Goal: Task Accomplishment & Management: Manage account settings

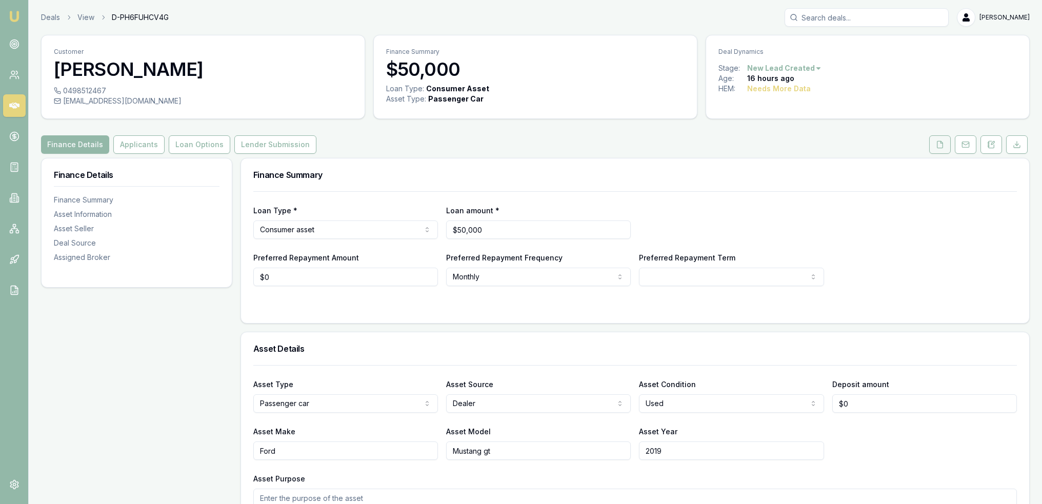
drag, startPoint x: 0, startPoint y: 0, endPoint x: 944, endPoint y: 143, distance: 954.5
click at [943, 143] on icon at bounding box center [941, 144] width 6 height 7
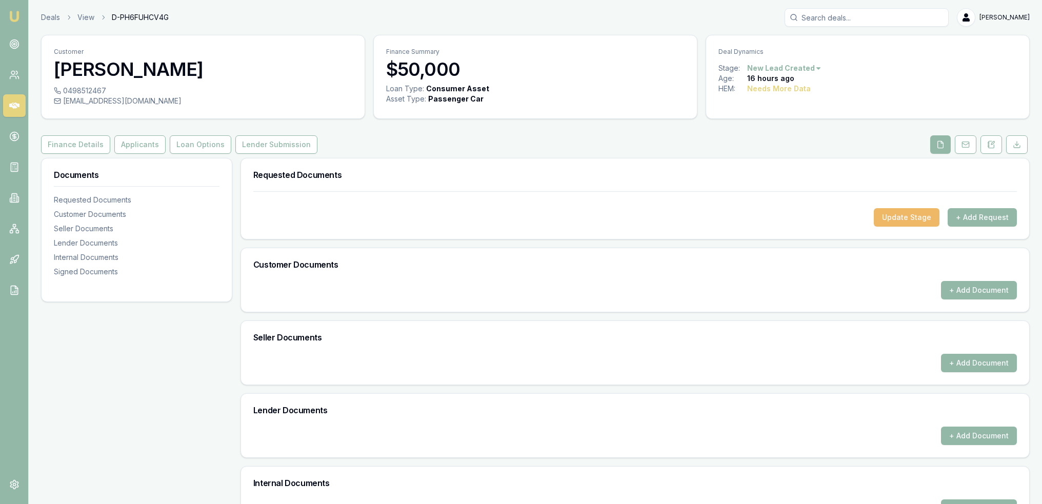
click at [909, 214] on button "Update Stage" at bounding box center [907, 217] width 66 height 18
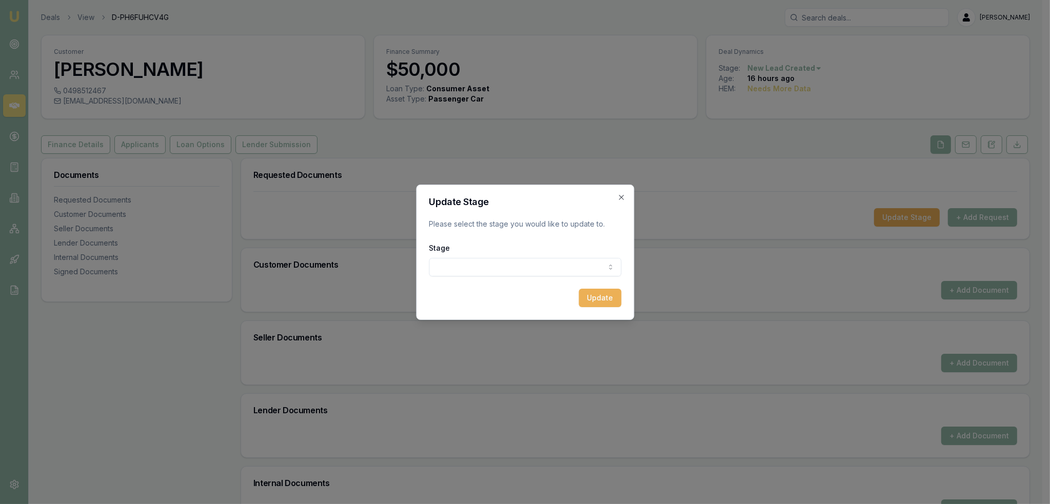
click at [550, 259] on body "Emu Broker Deals View D-PH6FUHCV4G Robyn Adams Toggle Menu Customer Stephen Ash…" at bounding box center [521, 252] width 1042 height 504
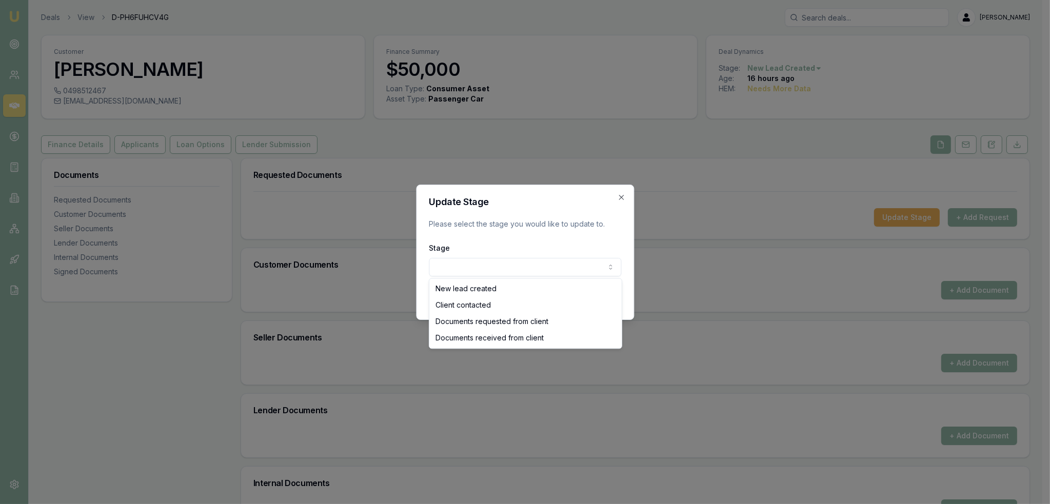
select select "CLIENT_CONTACTED"
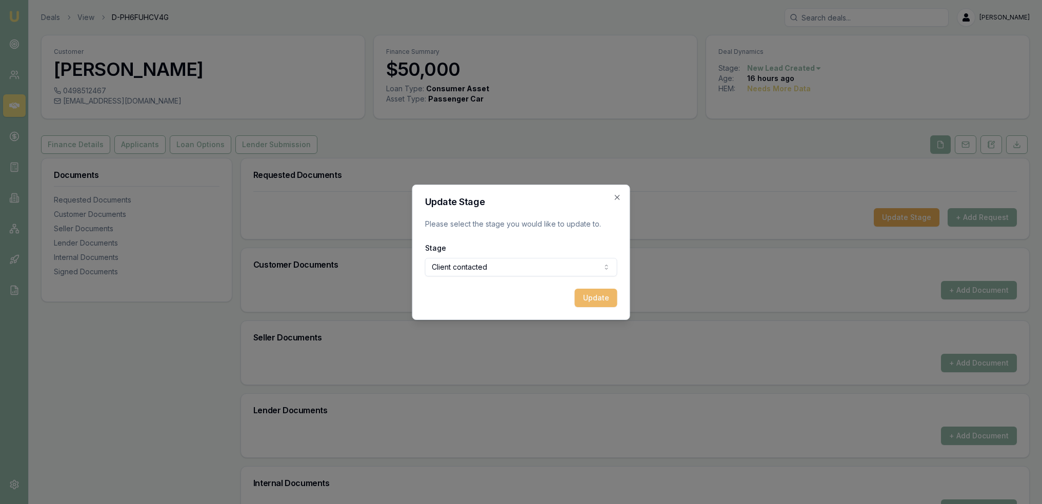
click at [598, 297] on button "Update" at bounding box center [596, 298] width 43 height 18
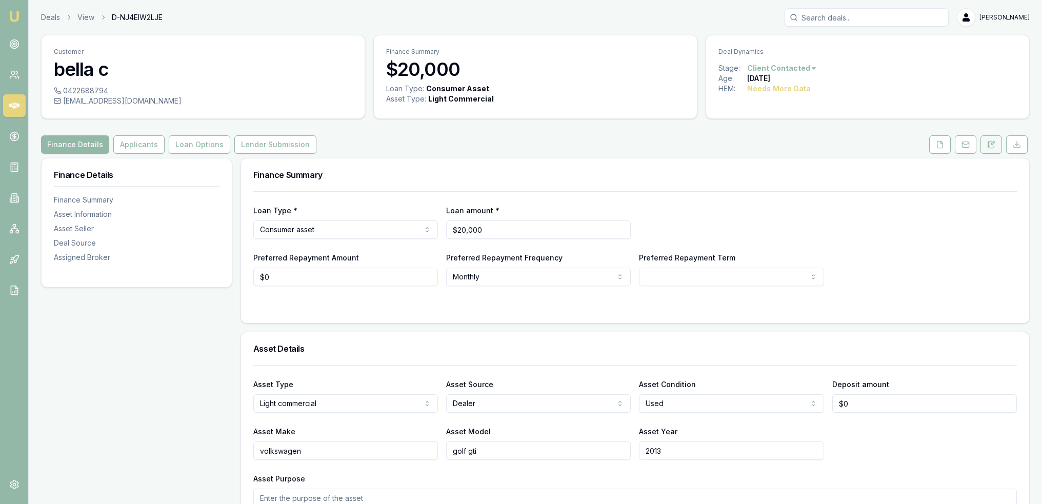
click at [995, 143] on icon at bounding box center [991, 145] width 8 height 8
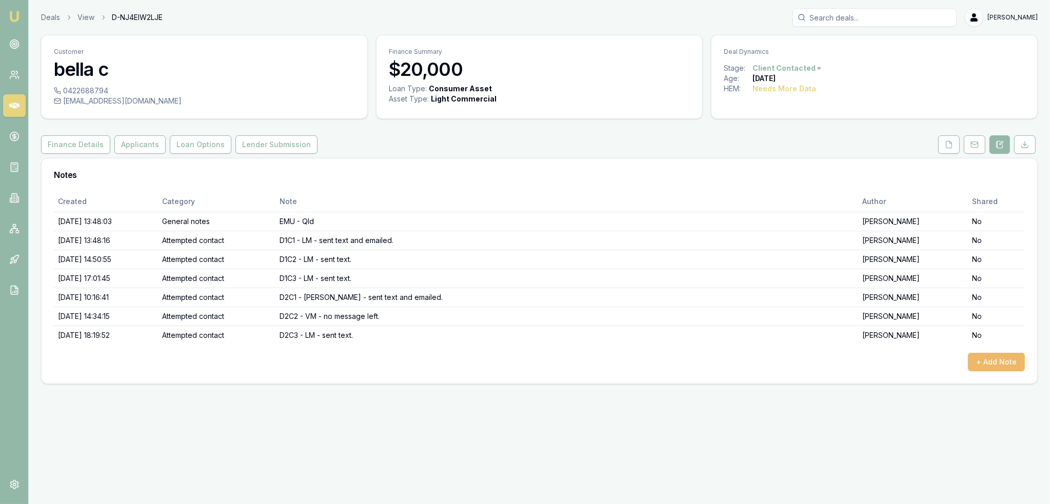
click at [1016, 360] on button "+ Add Note" at bounding box center [996, 362] width 57 height 18
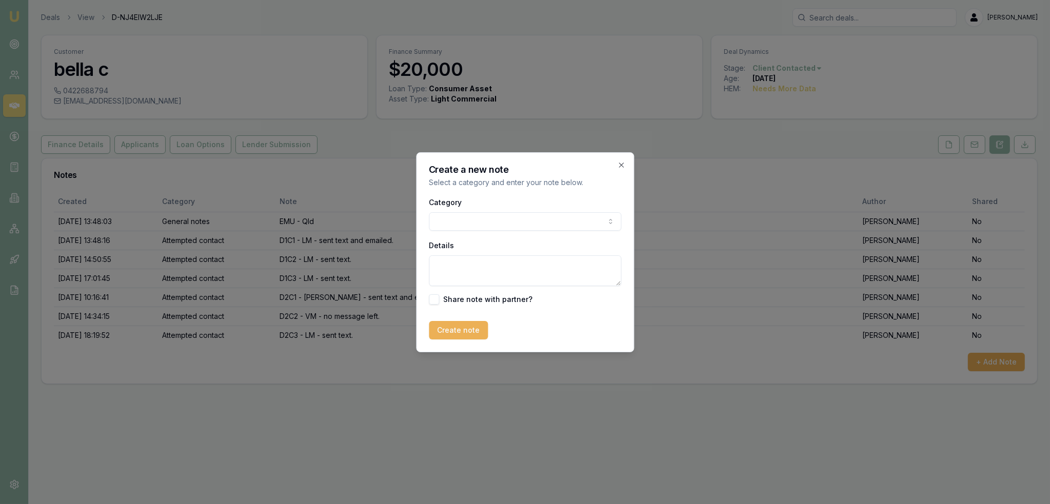
click at [456, 223] on body "Emu Broker Deals View D-NJ4EIW2LJE [PERSON_NAME] Toggle Menu Customer bella c 0…" at bounding box center [525, 252] width 1050 height 504
click at [475, 211] on div "Category General notes General notes Attempted contact Follow up reminder Initi…" at bounding box center [525, 213] width 192 height 35
click at [478, 217] on body "Emu Broker Deals View D-NJ4EIW2LJE [PERSON_NAME] Toggle Menu Customer bella c 0…" at bounding box center [525, 252] width 1050 height 504
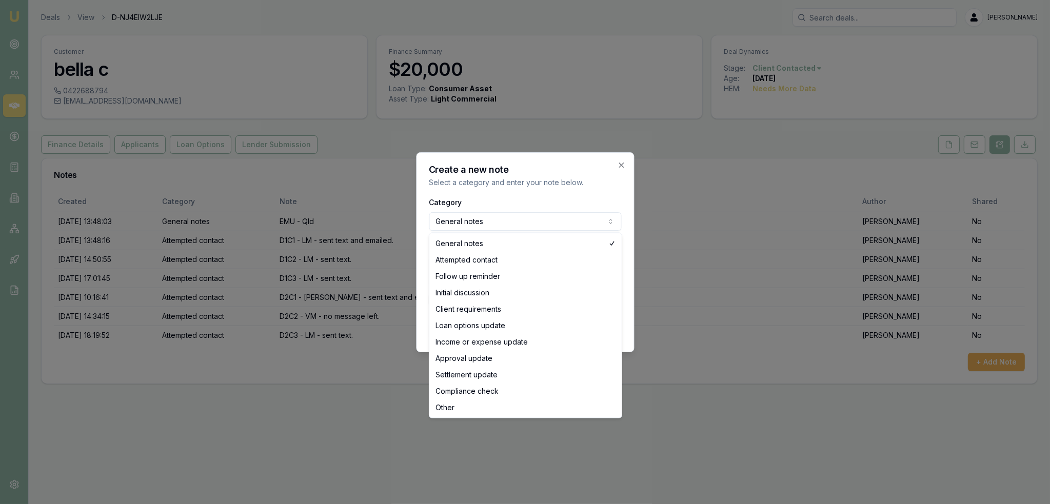
select select "ATTEMPTED_CONTACT"
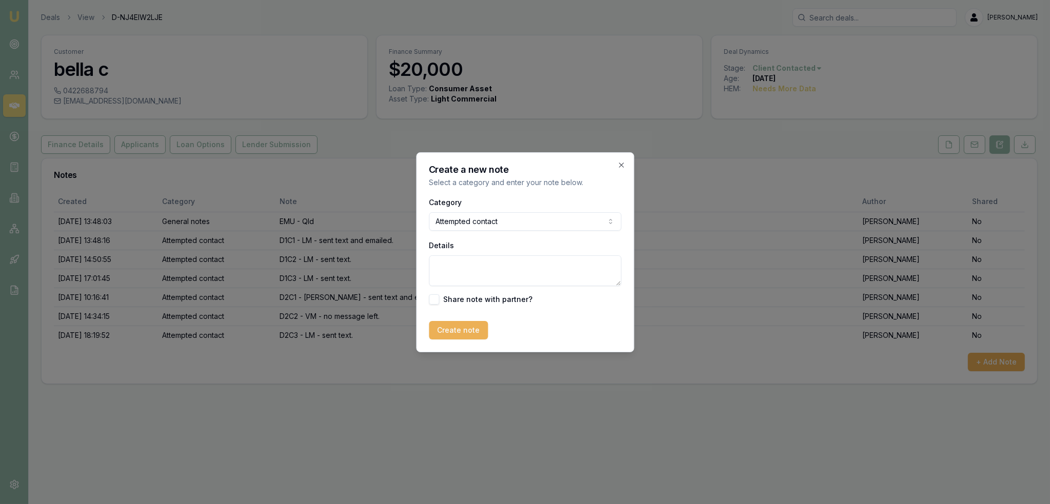
click at [461, 256] on textarea "Details" at bounding box center [525, 270] width 192 height 31
type textarea "LM - sent text"
click at [451, 332] on button "Create note" at bounding box center [458, 330] width 59 height 18
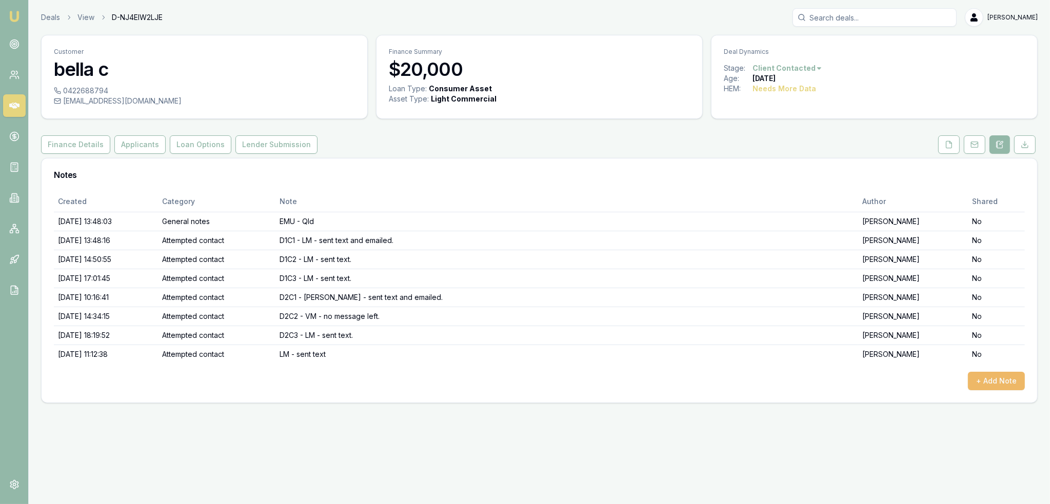
click at [996, 375] on button "+ Add Note" at bounding box center [996, 381] width 57 height 18
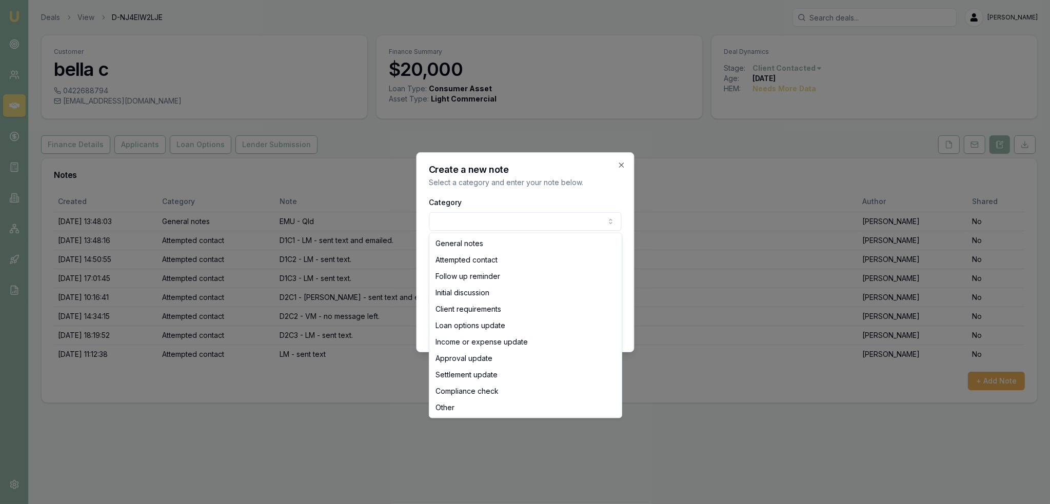
click at [482, 220] on body "Emu Broker Deals View D-NJ4EIW2LJE [PERSON_NAME] Toggle Menu Customer bella c 0…" at bounding box center [525, 252] width 1050 height 504
select select "ATTEMPTED_CONTACT"
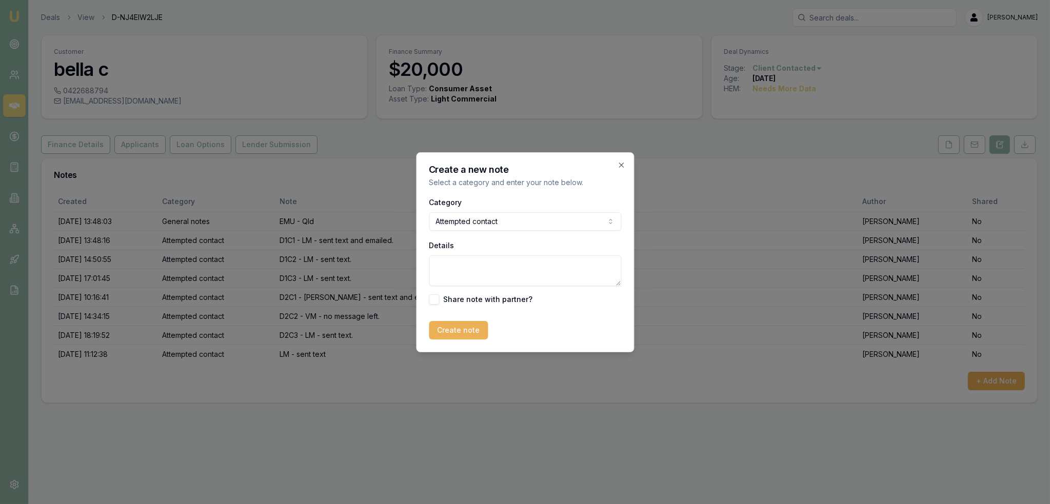
click at [475, 275] on textarea "Details" at bounding box center [525, 270] width 192 height 31
type textarea "Above was D3C1"
click at [475, 334] on button "Create note" at bounding box center [458, 330] width 59 height 18
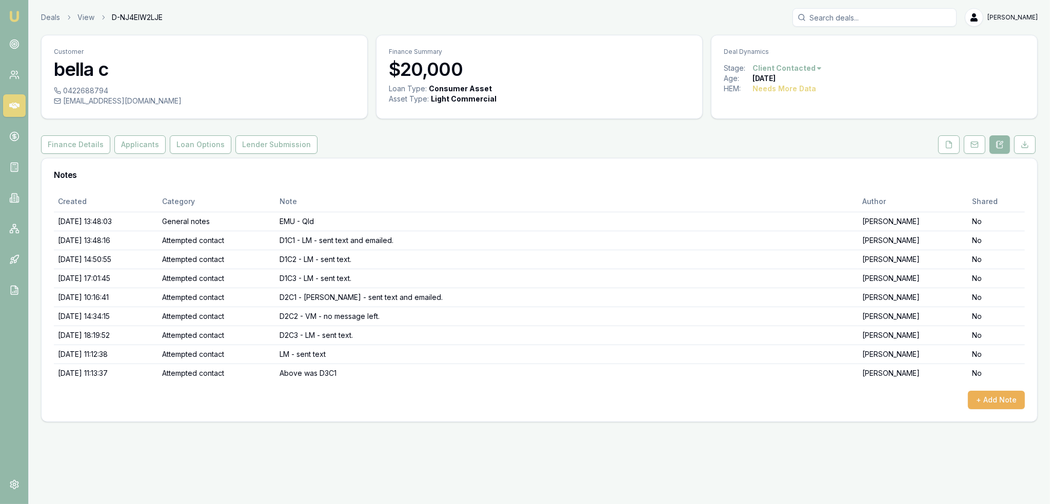
click at [14, 14] on img at bounding box center [14, 16] width 12 height 12
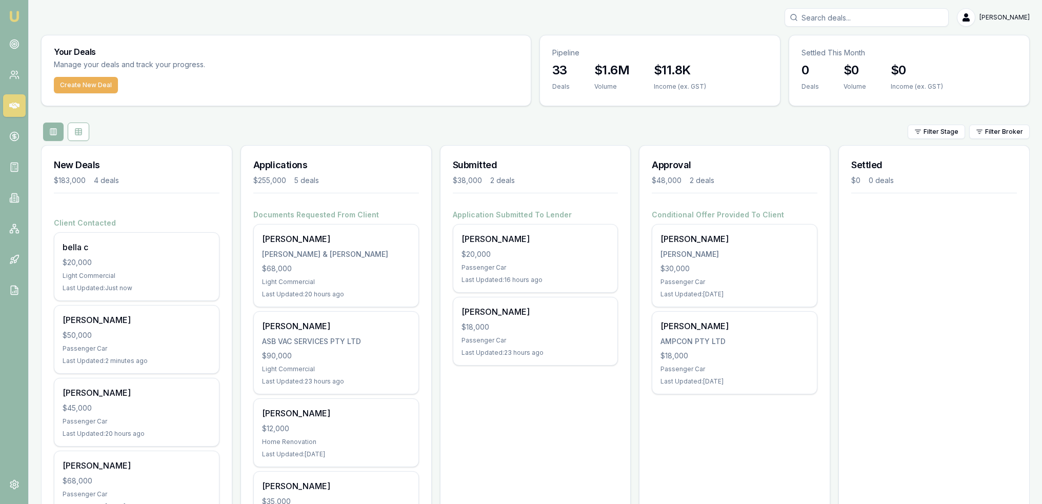
click at [837, 14] on input "Search deals" at bounding box center [867, 17] width 164 height 18
type input "[PERSON_NAME]"
click at [816, 45] on p "[PERSON_NAME]" at bounding box center [866, 44] width 155 height 10
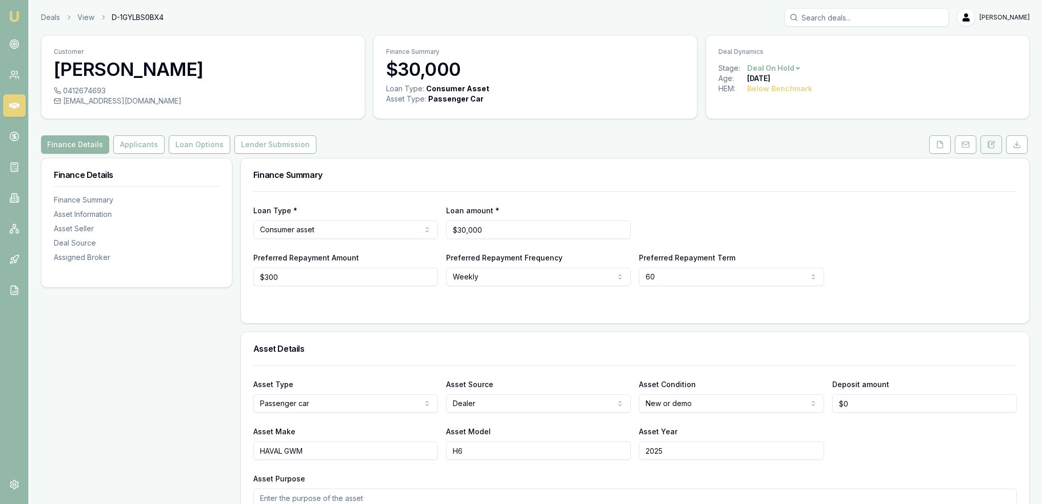
drag, startPoint x: 993, startPoint y: 147, endPoint x: 982, endPoint y: 152, distance: 12.2
click at [993, 147] on icon at bounding box center [991, 145] width 8 height 8
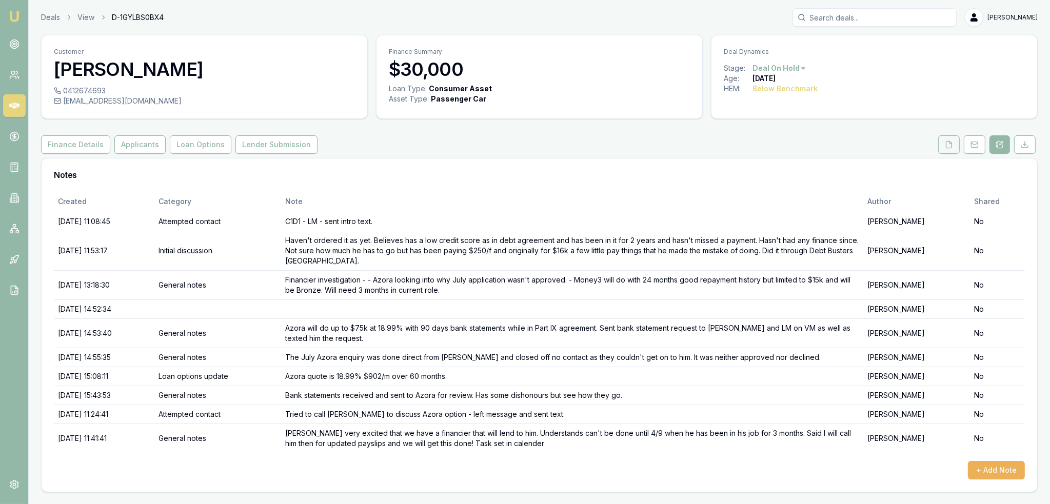
click at [945, 144] on button at bounding box center [949, 144] width 22 height 18
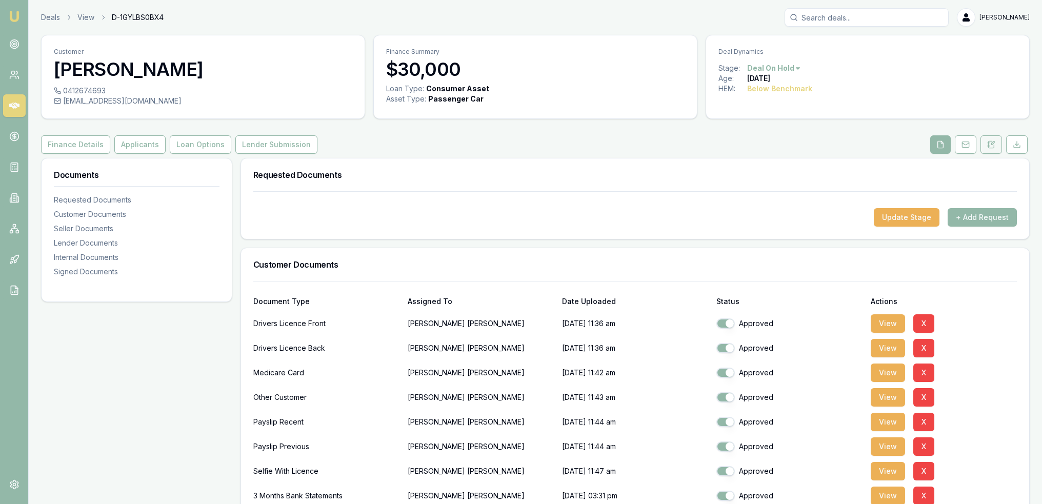
click at [998, 138] on button at bounding box center [992, 144] width 22 height 18
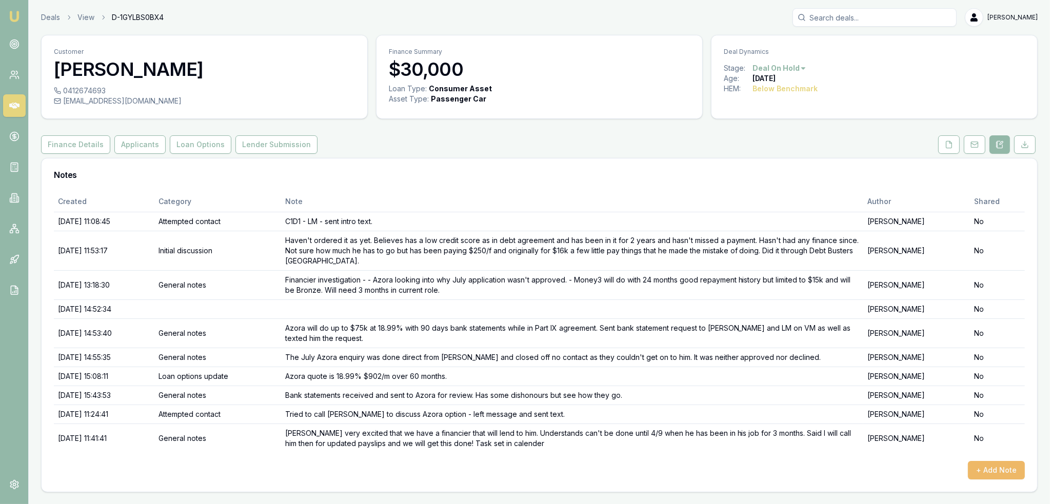
click at [1007, 465] on button "+ Add Note" at bounding box center [996, 470] width 57 height 18
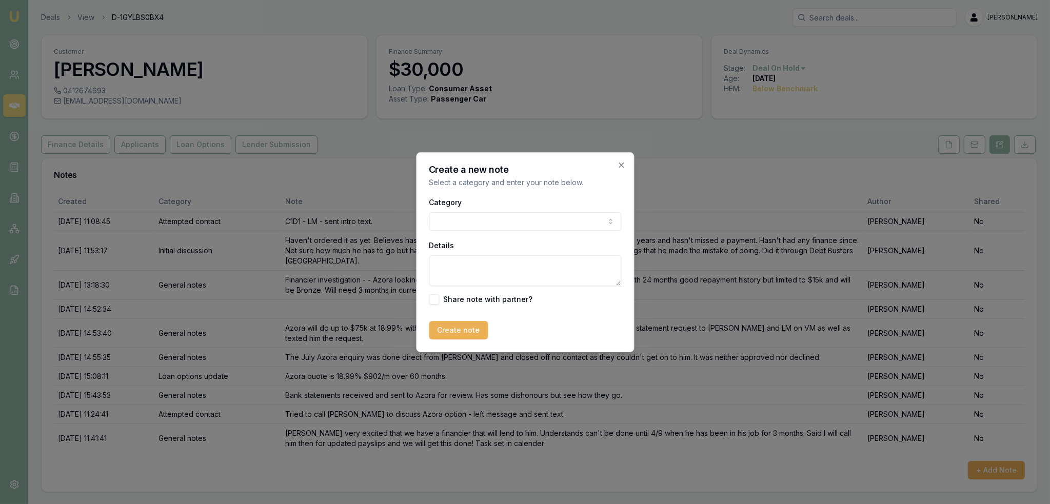
click at [538, 218] on body "Emu Broker Deals View D-1GYLBS0BX4 [PERSON_NAME] Toggle Menu Customer [PERSON_N…" at bounding box center [525, 252] width 1050 height 504
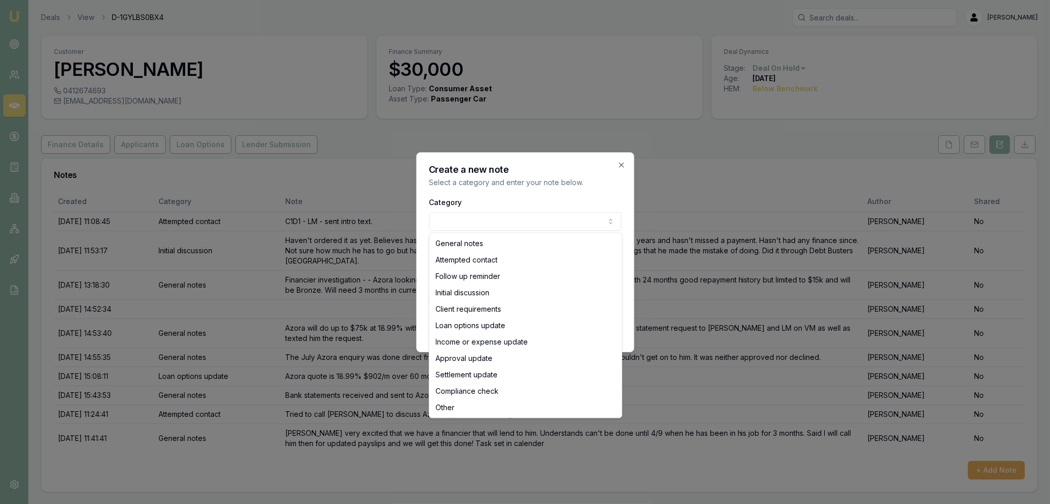
select select "ATTEMPTED_CONTACT"
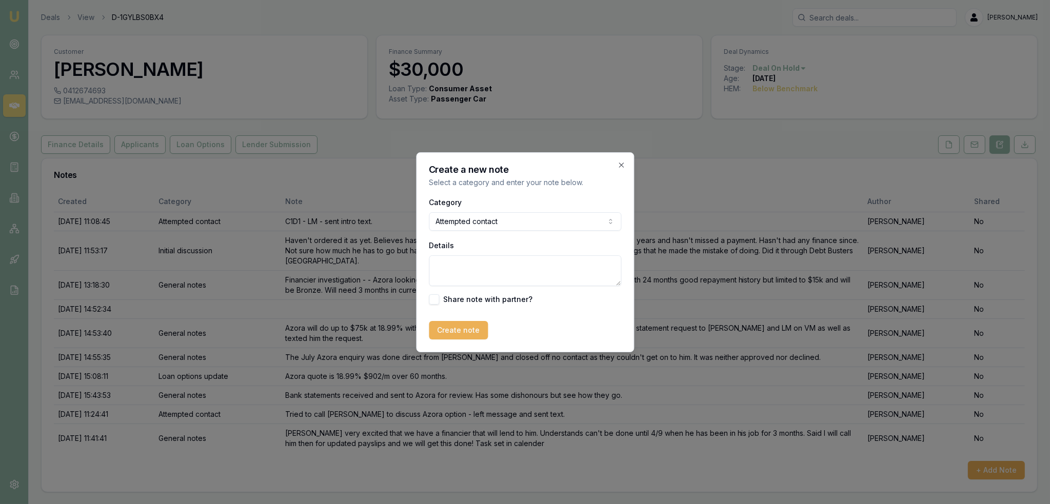
click at [468, 264] on textarea "Details" at bounding box center [525, 270] width 192 height 31
click at [622, 166] on icon "button" at bounding box center [621, 165] width 5 height 5
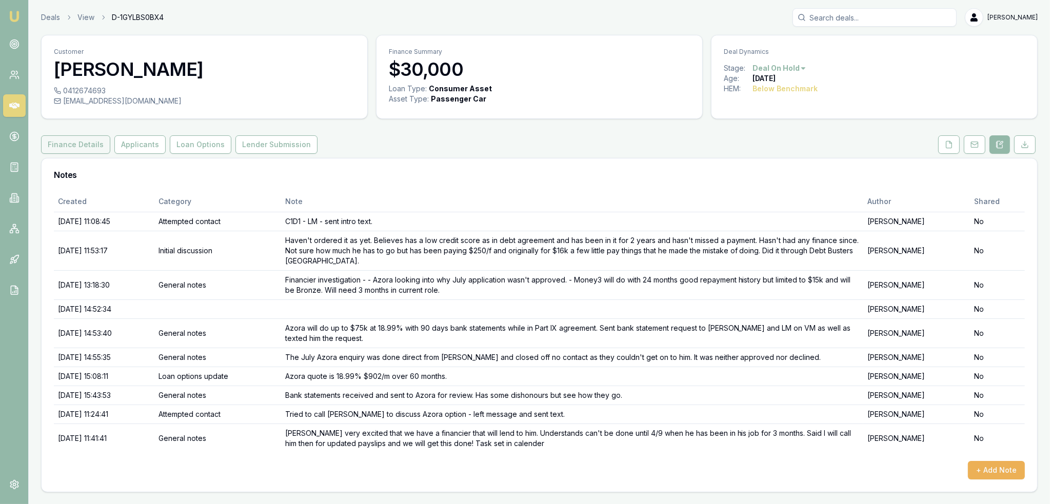
click at [65, 143] on button "Finance Details" at bounding box center [75, 144] width 69 height 18
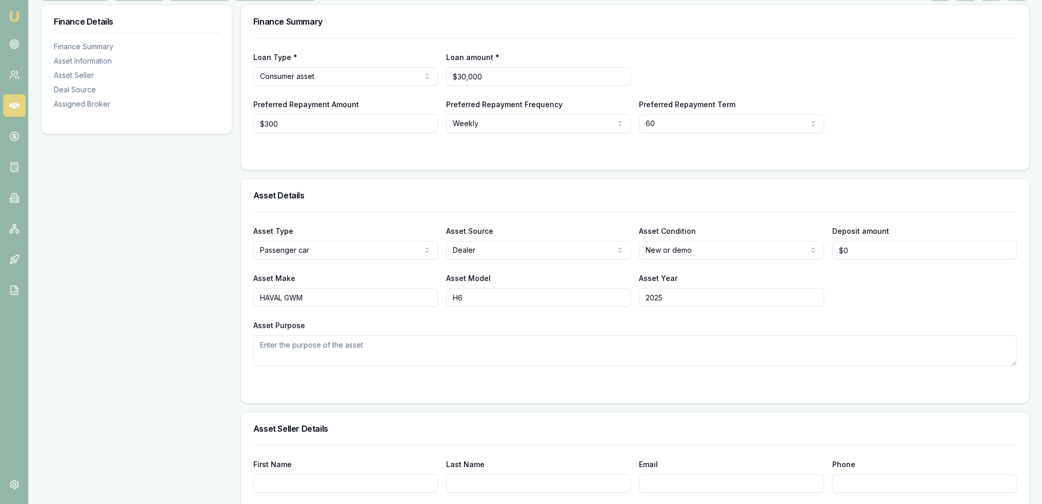
scroll to position [51, 0]
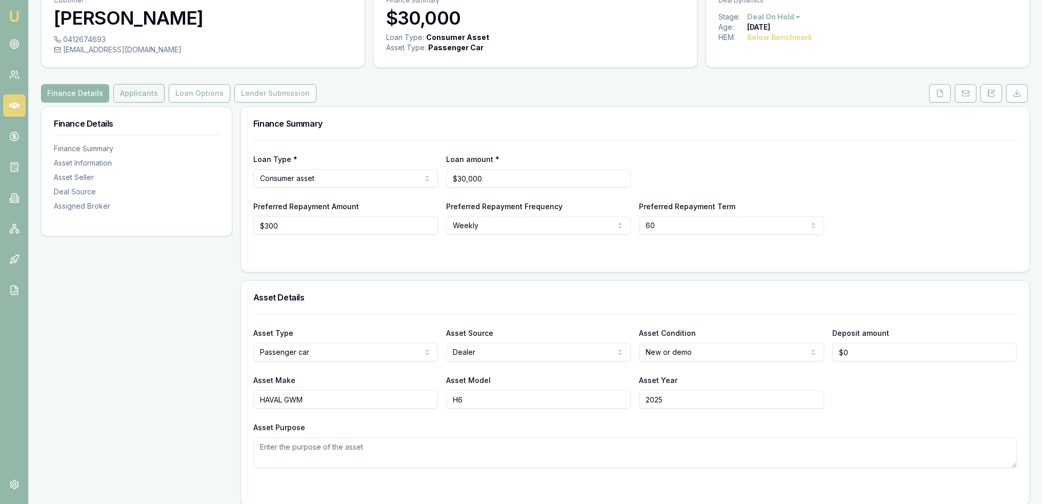
click at [121, 96] on button "Applicants" at bounding box center [138, 93] width 51 height 18
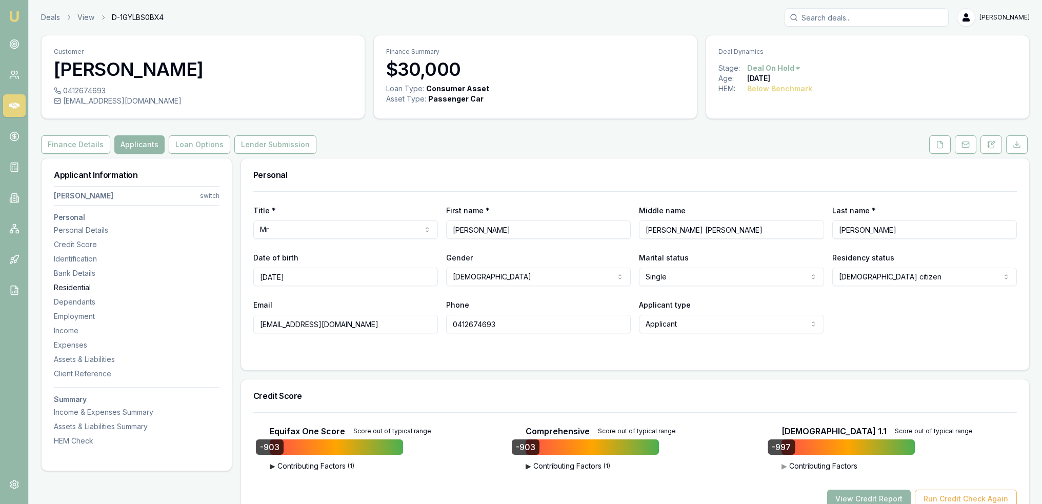
click at [68, 285] on div "Residential" at bounding box center [137, 288] width 166 height 10
click at [995, 145] on button at bounding box center [992, 144] width 22 height 18
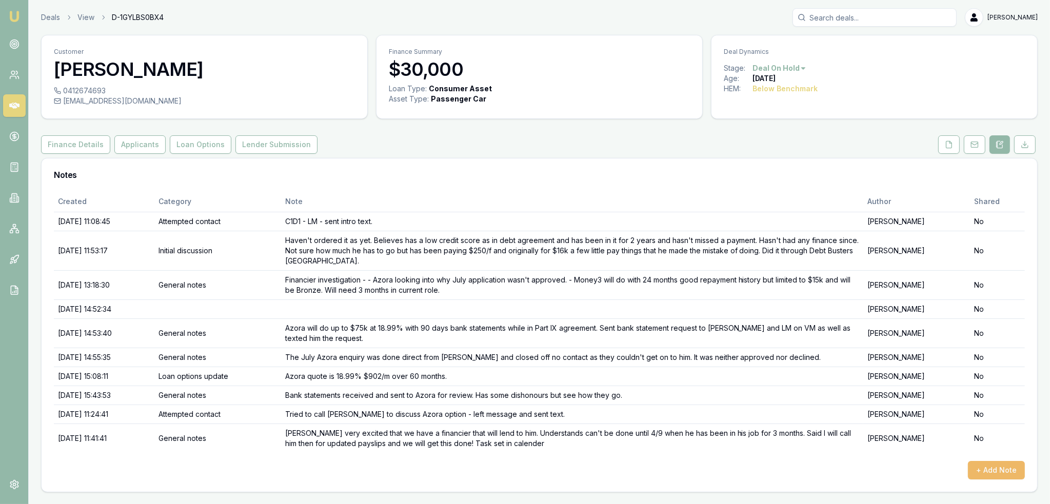
click at [992, 465] on button "+ Add Note" at bounding box center [996, 470] width 57 height 18
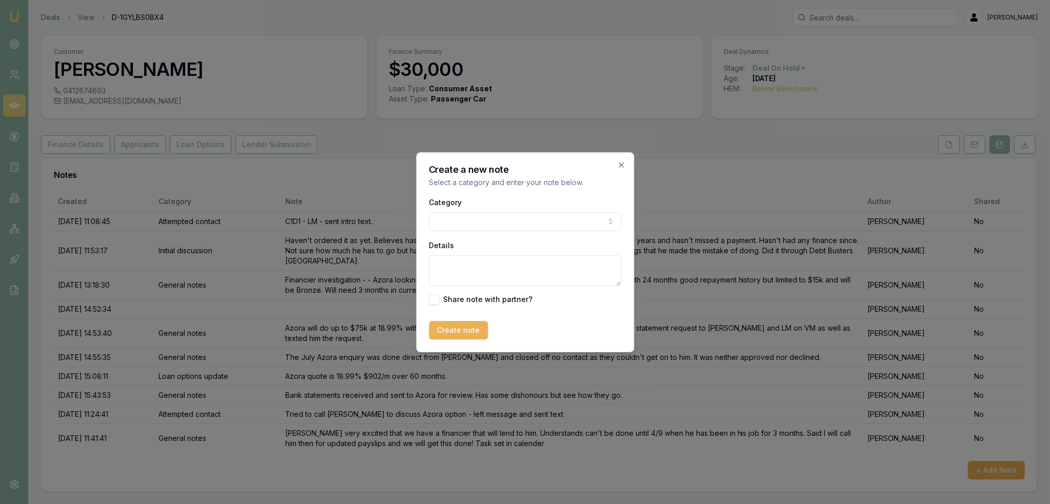
click at [468, 225] on body "Emu Broker Deals View D-1GYLBS0BX4 [PERSON_NAME] Toggle Menu Customer [PERSON_N…" at bounding box center [525, 252] width 1050 height 504
click at [457, 261] on textarea "Details" at bounding box center [525, 270] width 192 height 31
type textarea "e"
type textarea "EMU - [GEOGRAPHIC_DATA]"
click at [473, 328] on button "Create note" at bounding box center [458, 330] width 59 height 18
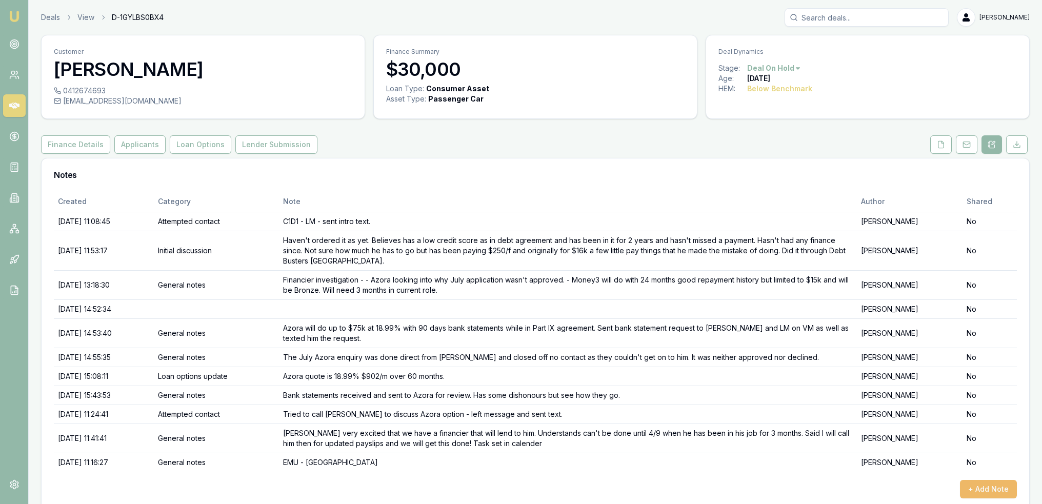
click at [987, 484] on button "+ Add Note" at bounding box center [988, 489] width 57 height 18
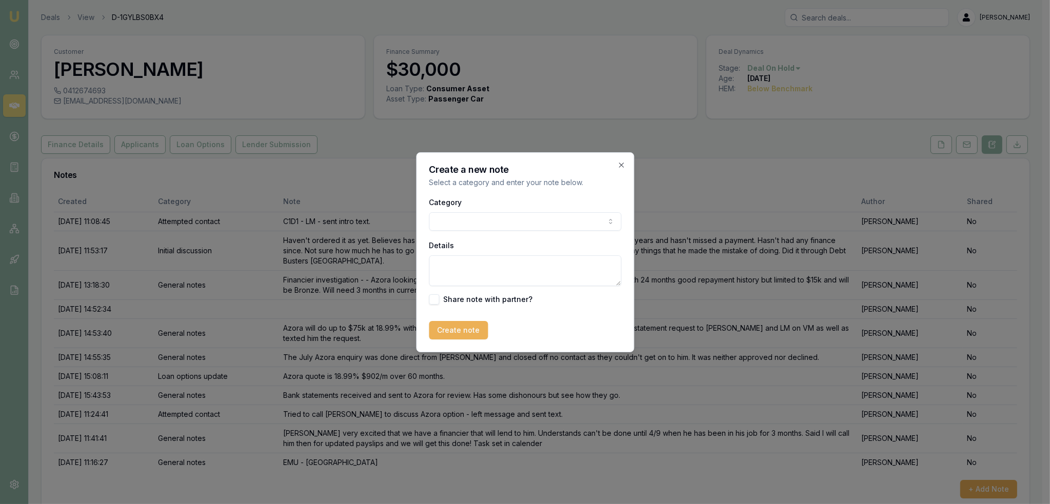
click at [492, 216] on body "Emu Broker Deals View D-1GYLBS0BX4 [PERSON_NAME] Toggle Menu Customer [PERSON_N…" at bounding box center [521, 252] width 1042 height 504
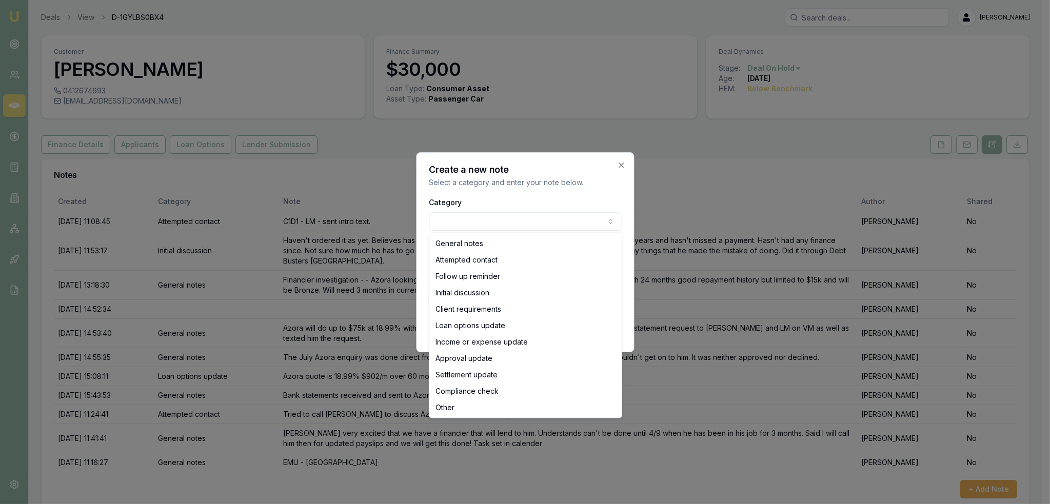
select select "ATTEMPTED_CONTACT"
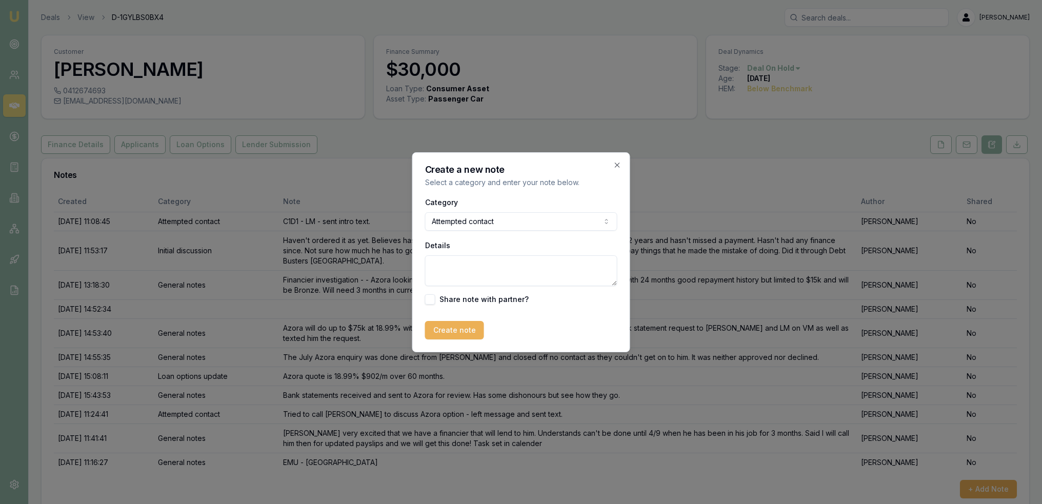
click at [478, 265] on textarea "Details" at bounding box center [521, 270] width 192 height 31
type textarea "t"
click at [587, 282] on textarea "Tried to call [PERSON_NAME] as has now been at his current job for 3 months - […" at bounding box center [521, 270] width 192 height 31
paste textarea "[URL][DOMAIN_NAME]"
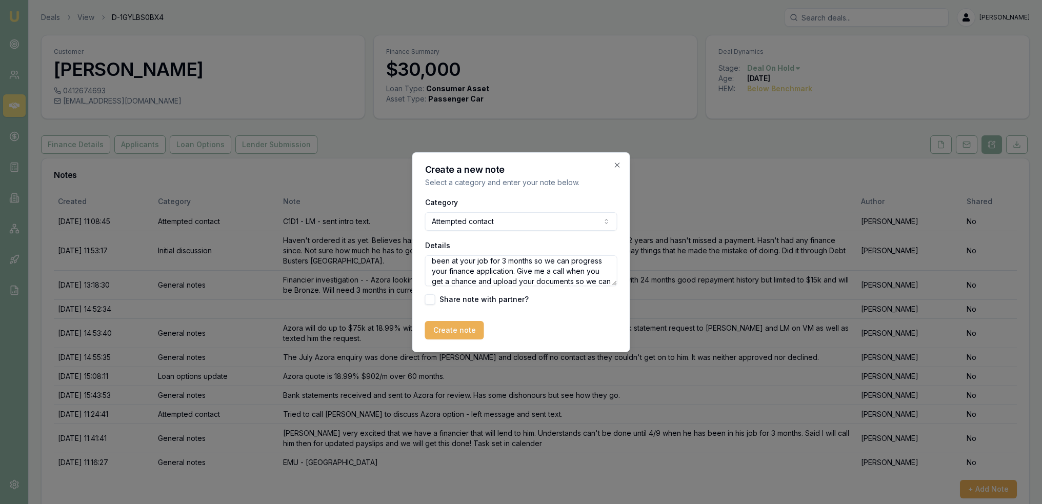
scroll to position [55, 0]
type textarea "Tried to call [PERSON_NAME] as has now been at his current job for 3 months - […"
click at [450, 332] on button "Create note" at bounding box center [454, 330] width 59 height 18
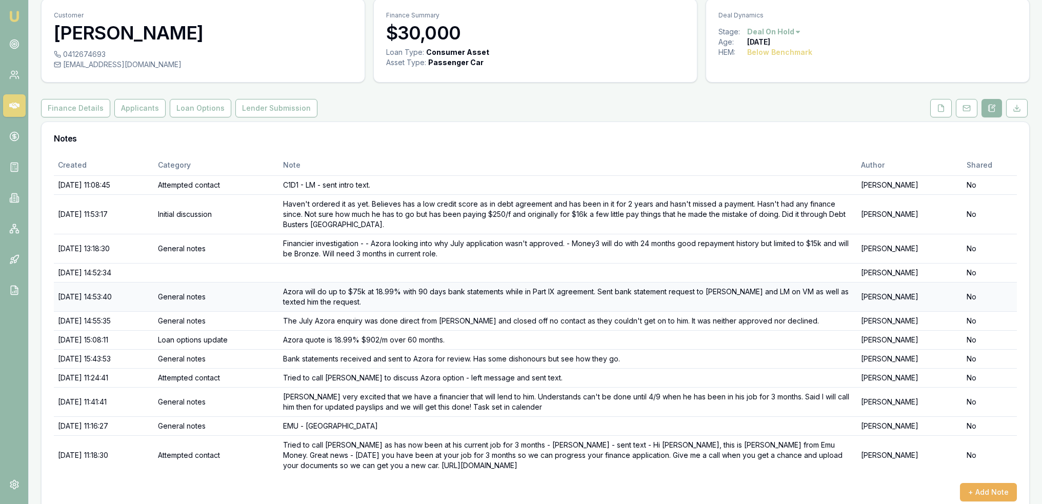
scroll to position [53, 0]
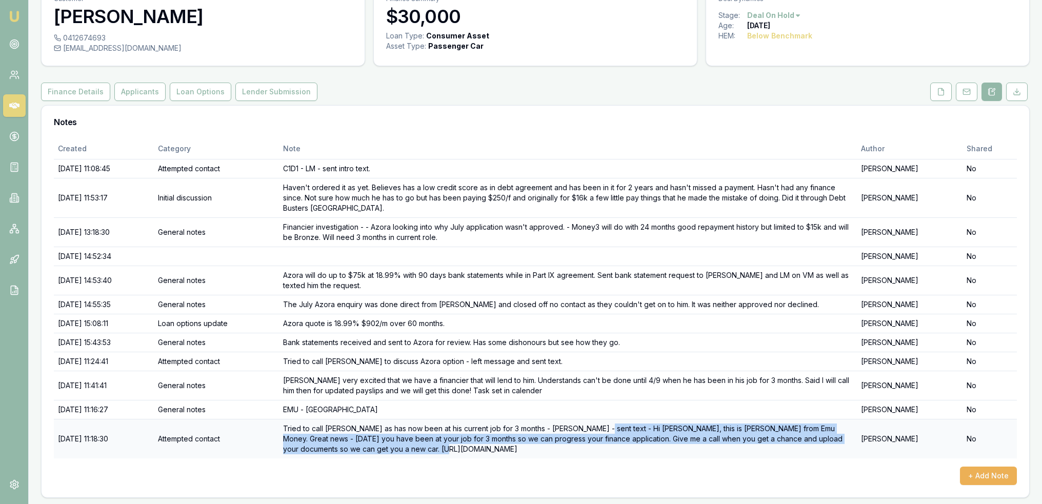
drag, startPoint x: 612, startPoint y: 427, endPoint x: 618, endPoint y: 443, distance: 16.9
click at [618, 443] on td "Tried to call [PERSON_NAME] as has now been at his current job for 3 months - […" at bounding box center [568, 438] width 578 height 39
copy td "Hi [PERSON_NAME], this is [PERSON_NAME] from Emu Money. Great news - [DATE] you…"
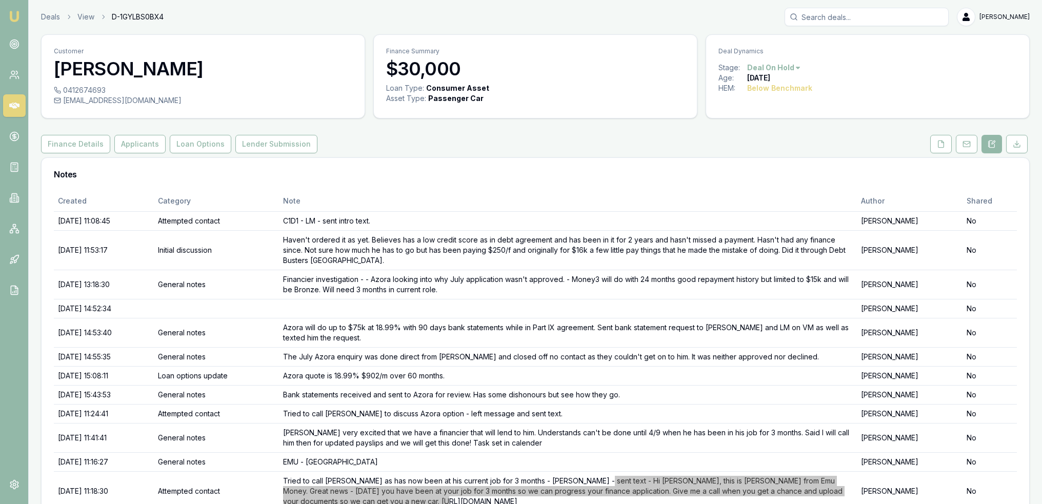
scroll to position [0, 0]
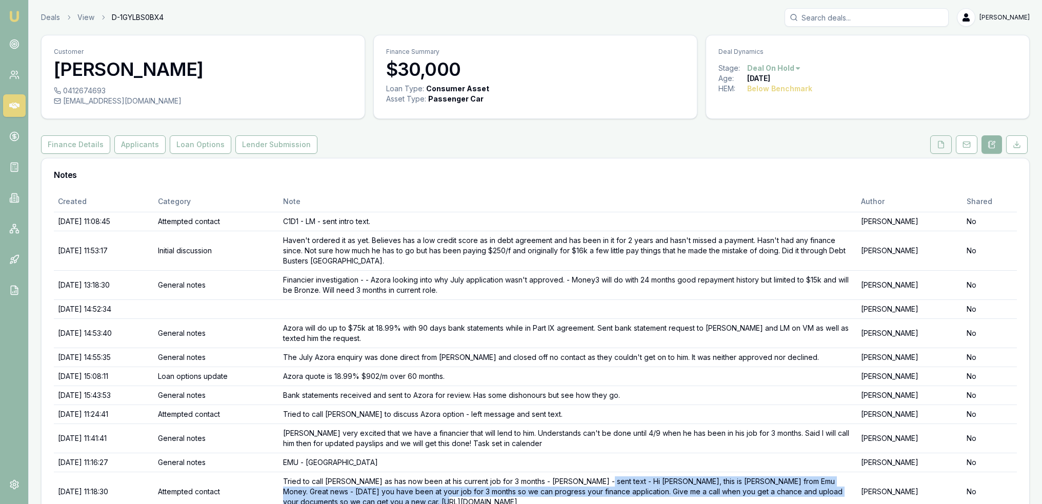
click at [942, 138] on button at bounding box center [941, 144] width 22 height 18
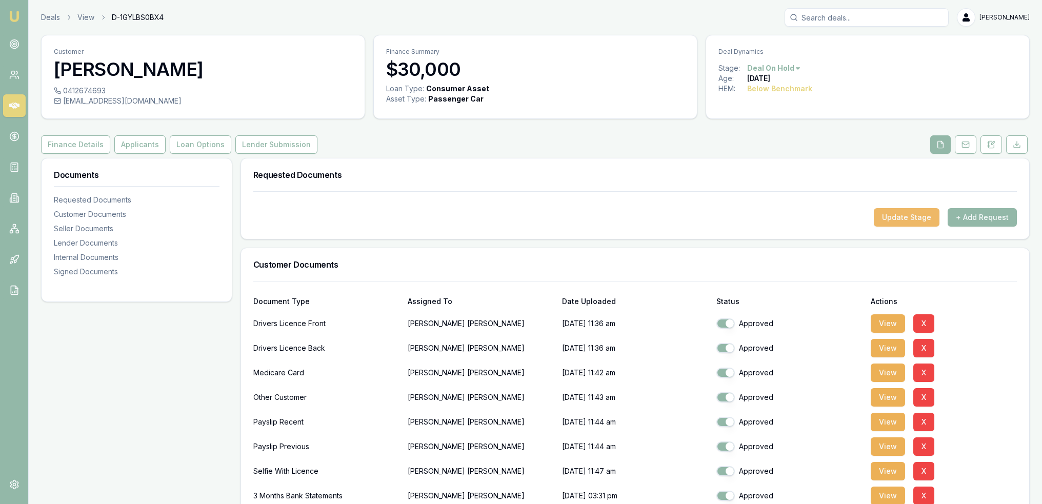
click at [907, 217] on button "Update Stage" at bounding box center [907, 217] width 66 height 18
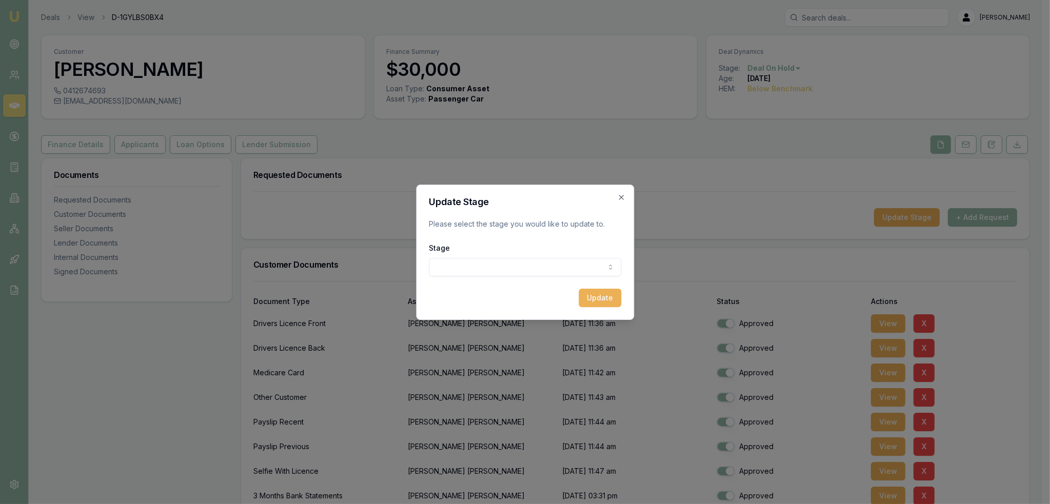
click at [582, 270] on body "Emu Broker Deals View D-1GYLBS0BX4 [PERSON_NAME] Toggle Menu Customer [PERSON_N…" at bounding box center [521, 252] width 1042 height 504
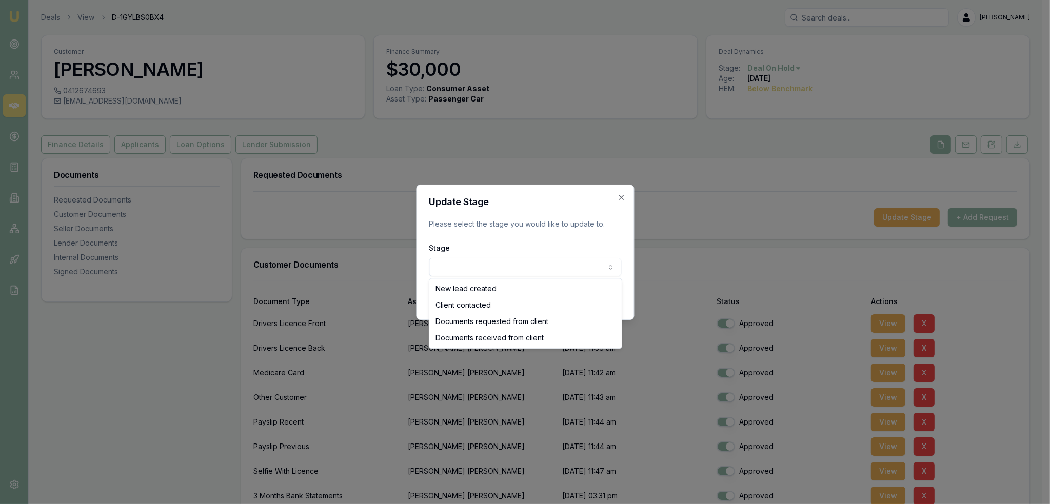
select select "CLIENT_CONTACTED"
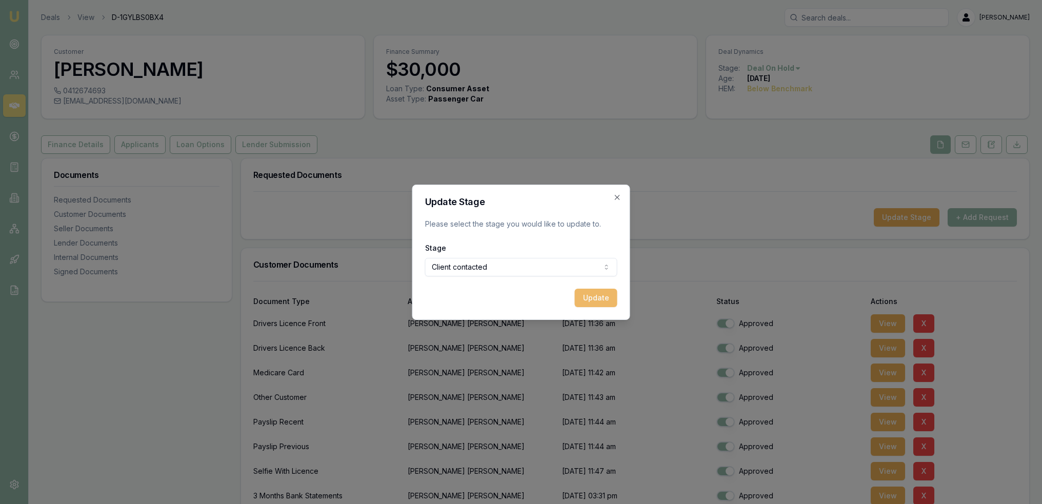
click at [590, 303] on button "Update" at bounding box center [596, 298] width 43 height 18
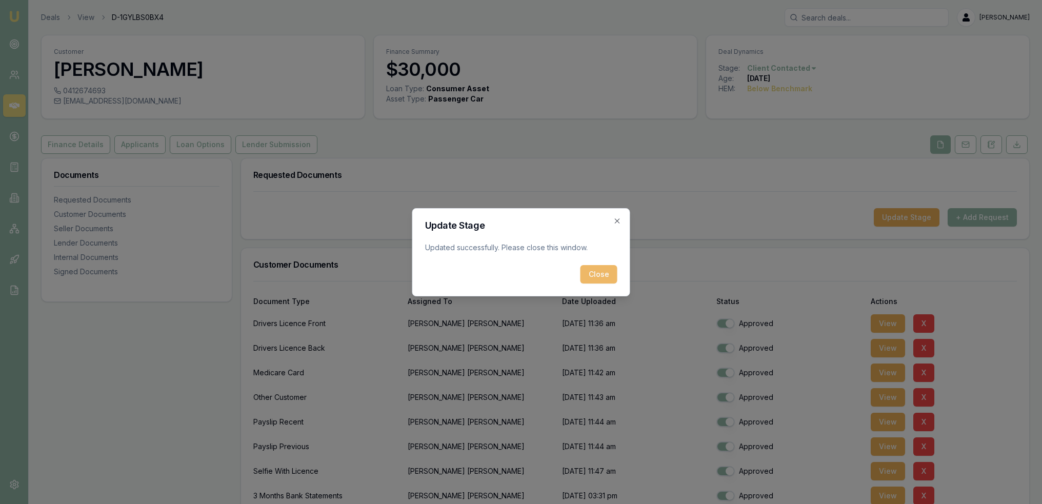
click at [601, 274] on button "Close" at bounding box center [599, 274] width 37 height 18
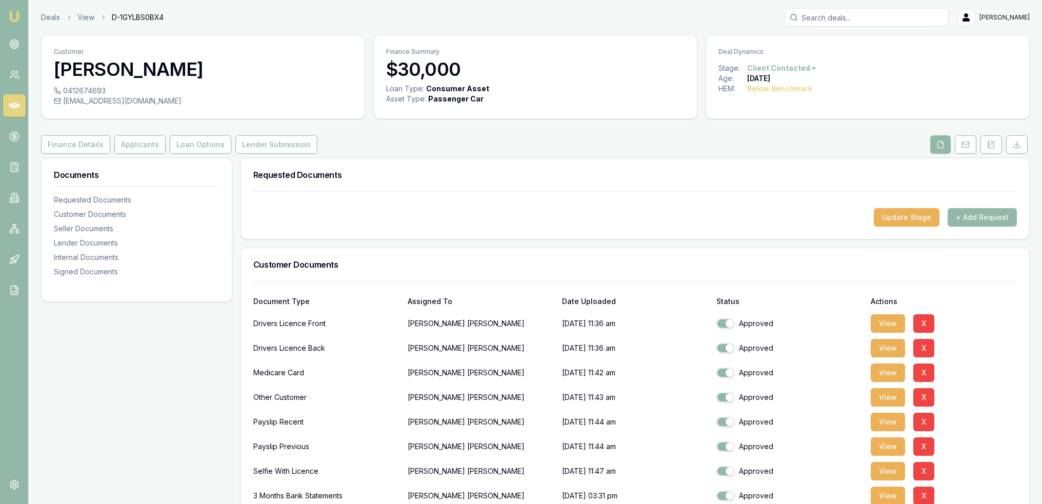
click at [13, 12] on img at bounding box center [14, 16] width 12 height 12
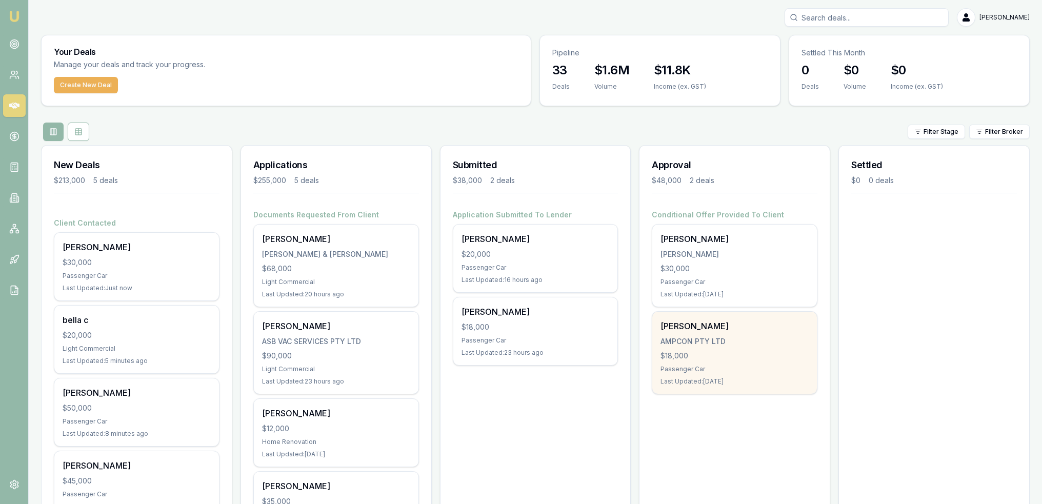
click at [687, 338] on div "AMPCON PTY LTD" at bounding box center [735, 341] width 148 height 10
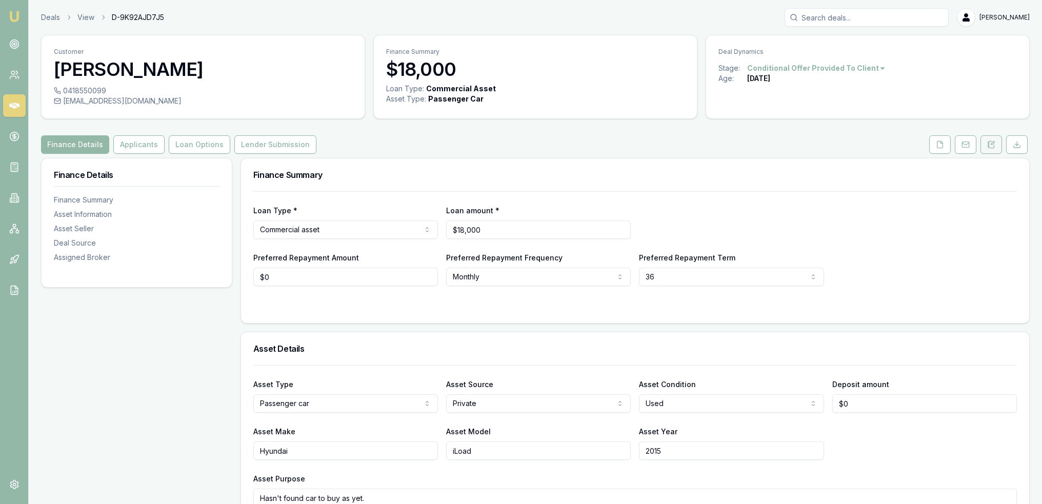
click at [993, 141] on icon at bounding box center [991, 145] width 8 height 8
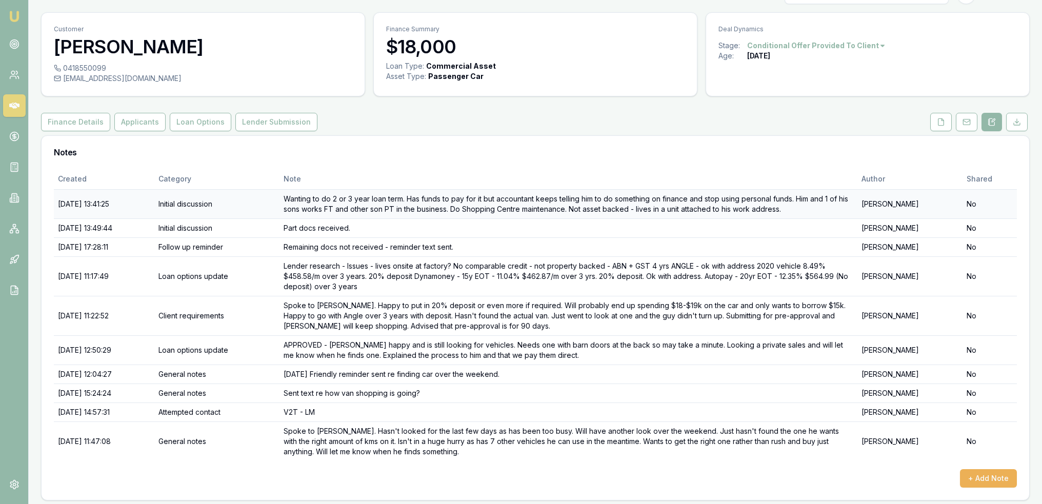
scroll to position [25, 0]
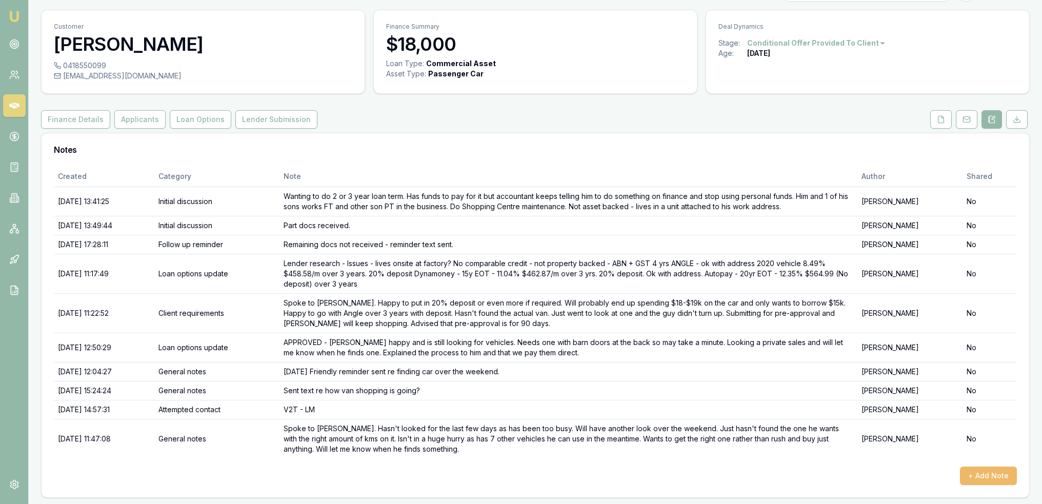
click at [997, 471] on button "+ Add Note" at bounding box center [988, 476] width 57 height 18
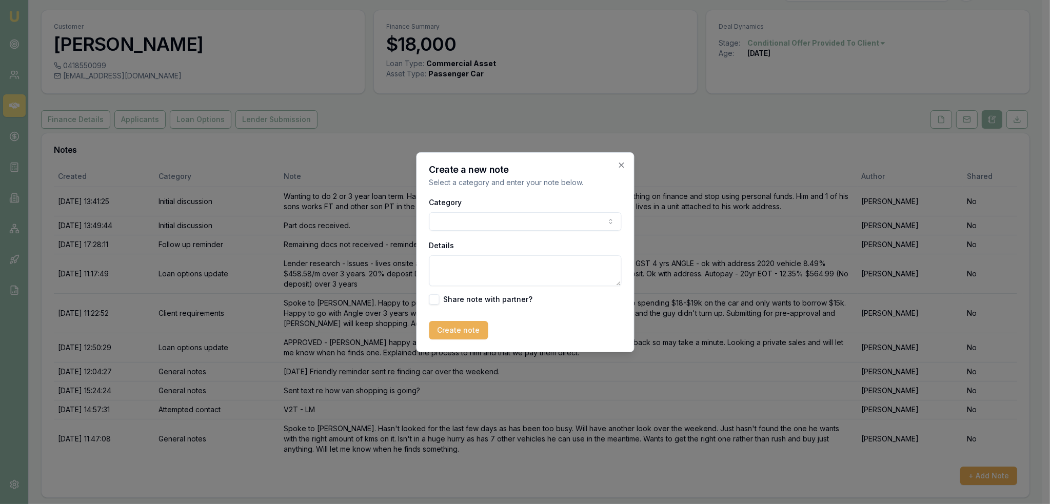
click at [527, 218] on body "Emu Broker Deals View D-9K92AJD7J5 Robyn Adams Toggle Menu Customer Marc Philli…" at bounding box center [521, 227] width 1042 height 504
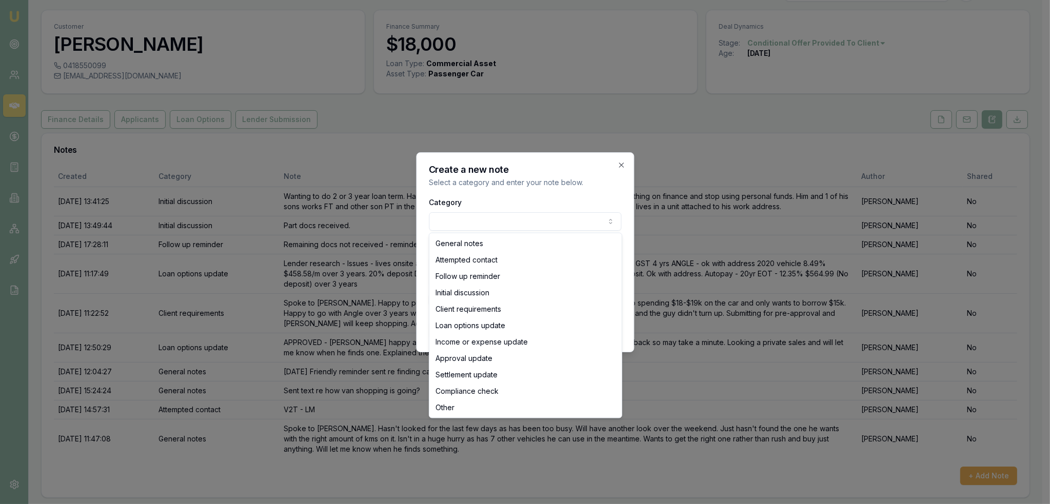
select select "ATTEMPTED_CONTACT"
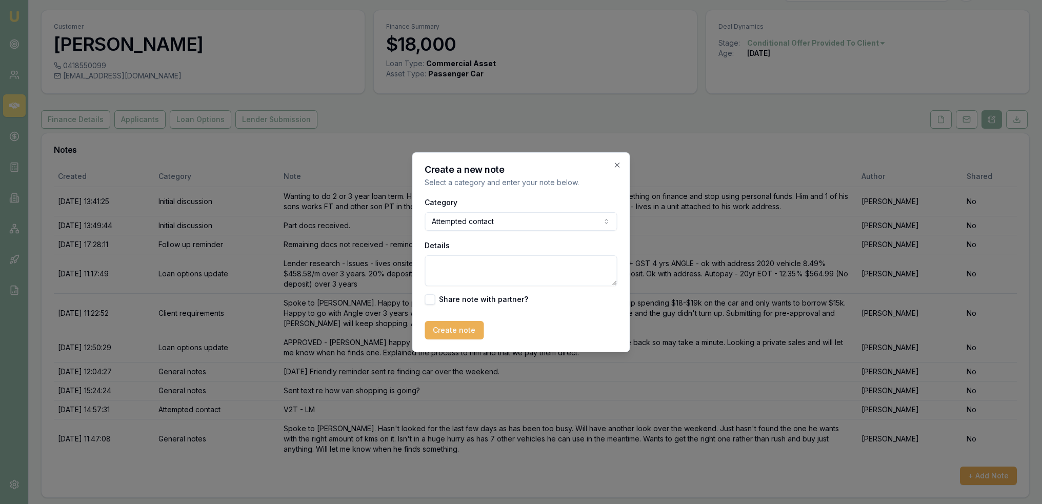
click at [477, 266] on textarea "Details" at bounding box center [521, 270] width 192 height 31
drag, startPoint x: 477, startPoint y: 276, endPoint x: 431, endPoint y: 264, distance: 48.3
click at [431, 264] on textarea "texted Marc - Hi Marc, just checking in to see how the van searching is going." at bounding box center [521, 270] width 192 height 31
type textarea "texted Marc - Hi Marc, just checking in to see how the van searching is going."
click at [619, 166] on icon "button" at bounding box center [617, 165] width 8 height 8
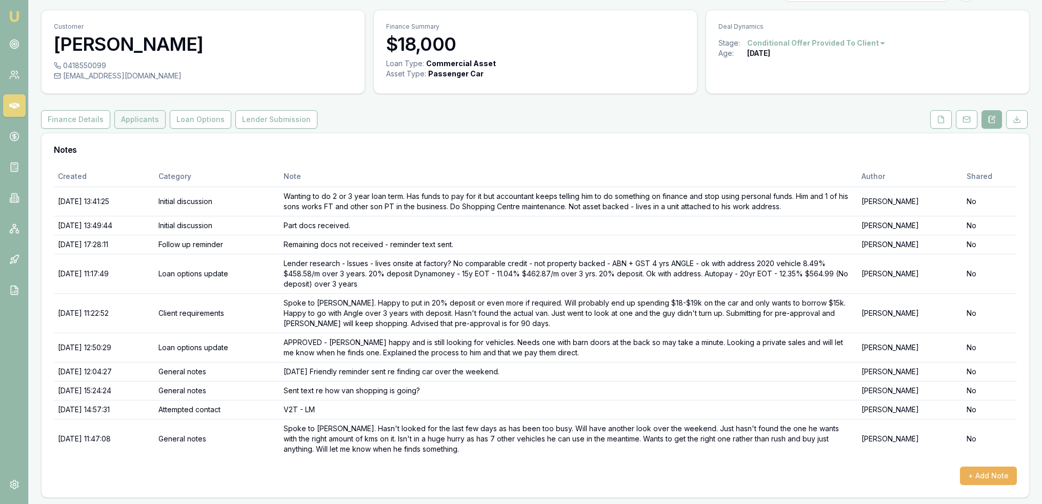
click at [146, 118] on button "Applicants" at bounding box center [139, 119] width 51 height 18
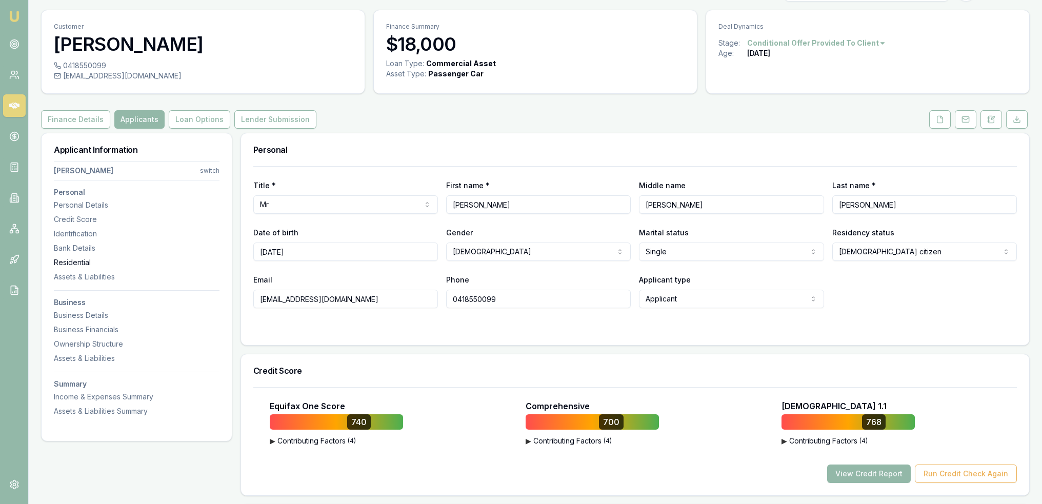
click at [90, 264] on div "Residential" at bounding box center [137, 262] width 166 height 10
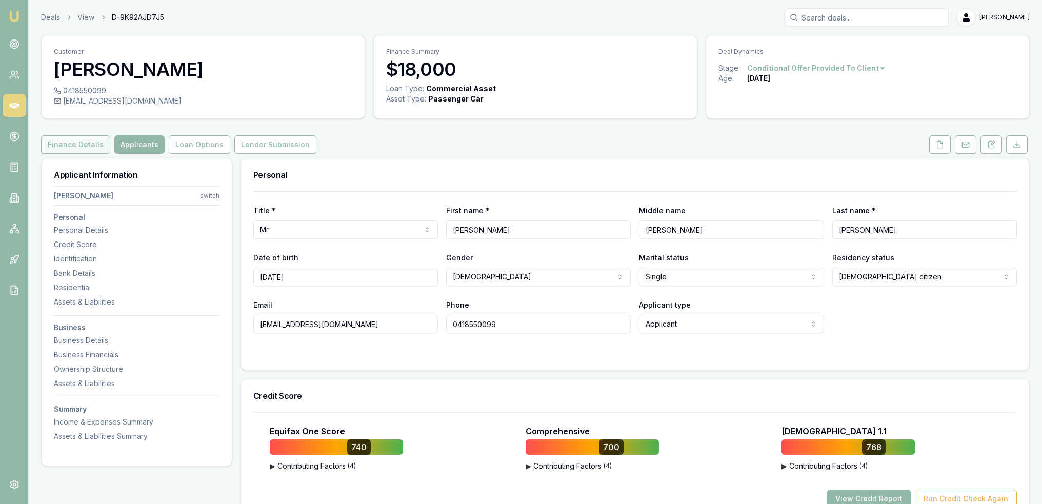
click at [81, 149] on button "Finance Details" at bounding box center [75, 144] width 69 height 18
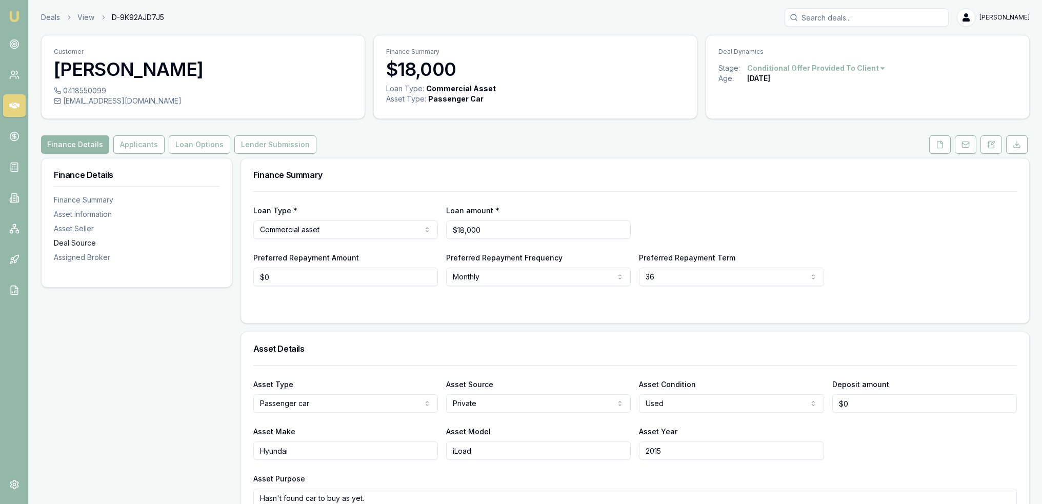
click at [74, 240] on div "Deal Source" at bounding box center [137, 243] width 166 height 10
click at [80, 231] on div "Asset Seller" at bounding box center [137, 229] width 166 height 10
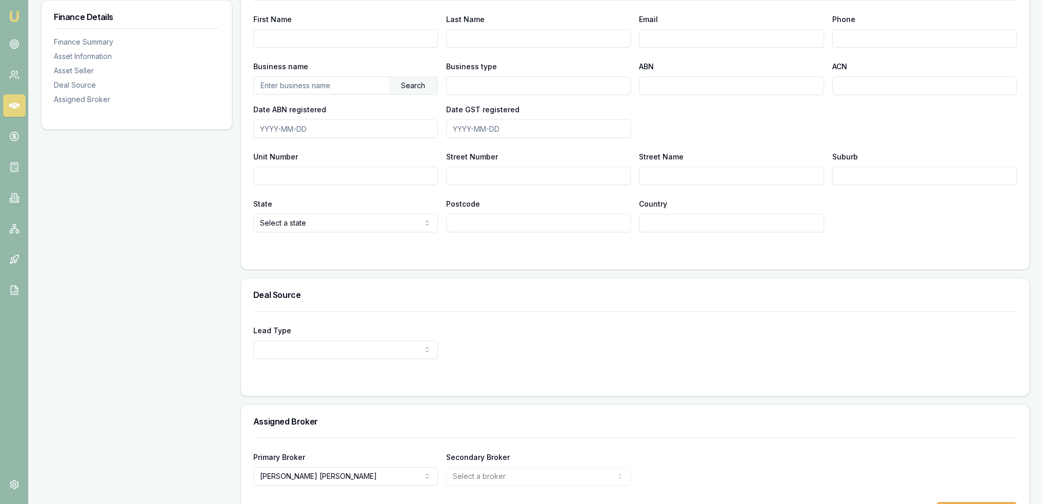
scroll to position [634, 0]
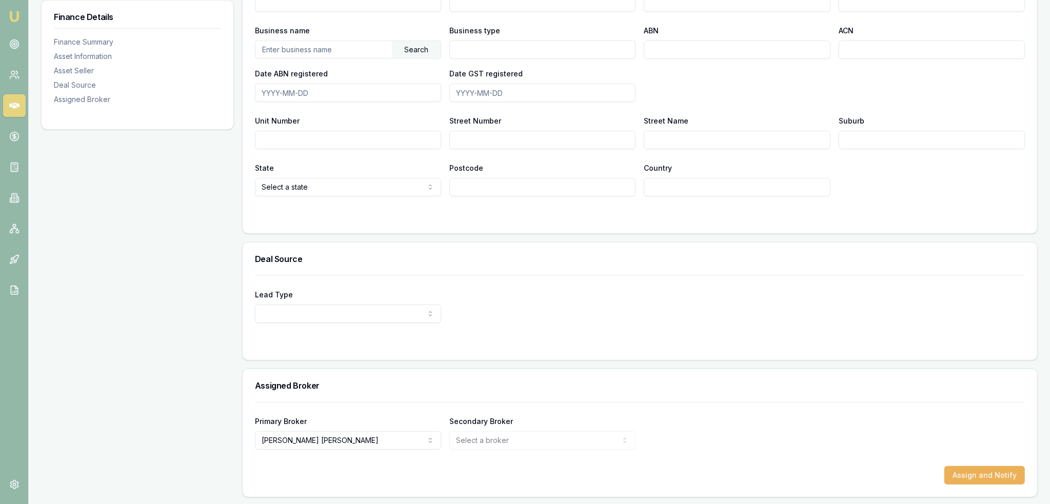
click at [166, 278] on div "Finance Details Finance Summary Asset Information Asset Seller Deal Source Assi…" at bounding box center [136, 11] width 191 height 974
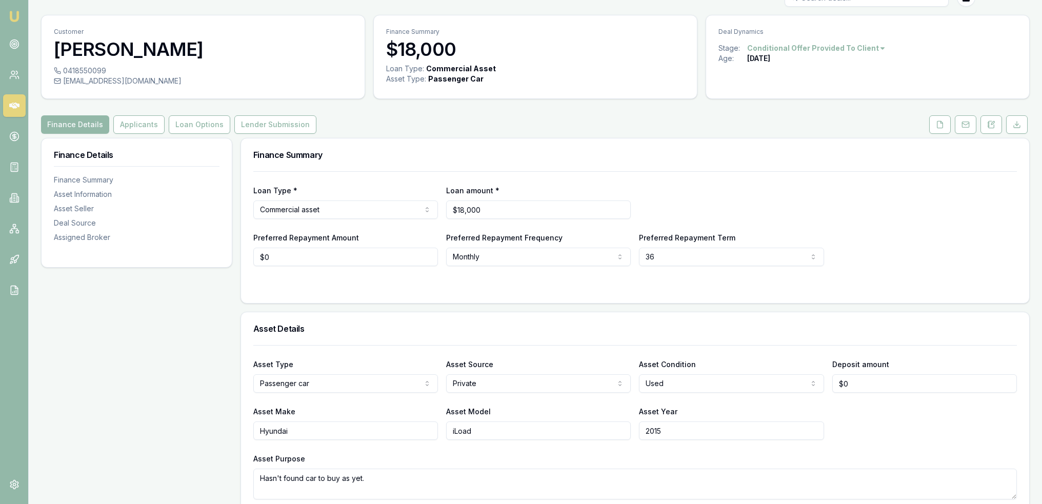
scroll to position [19, 0]
click at [995, 122] on icon at bounding box center [991, 126] width 8 height 8
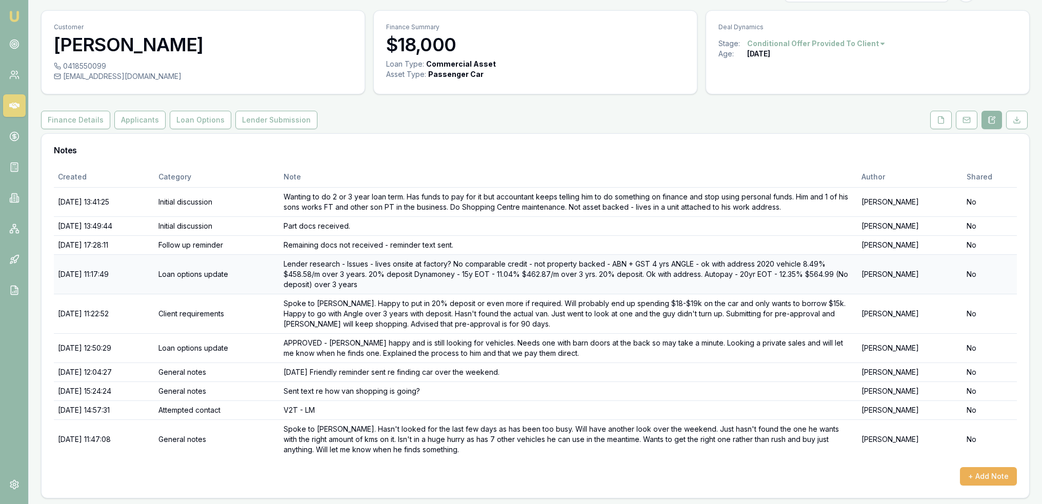
scroll to position [25, 0]
click at [990, 473] on button "+ Add Note" at bounding box center [988, 476] width 57 height 18
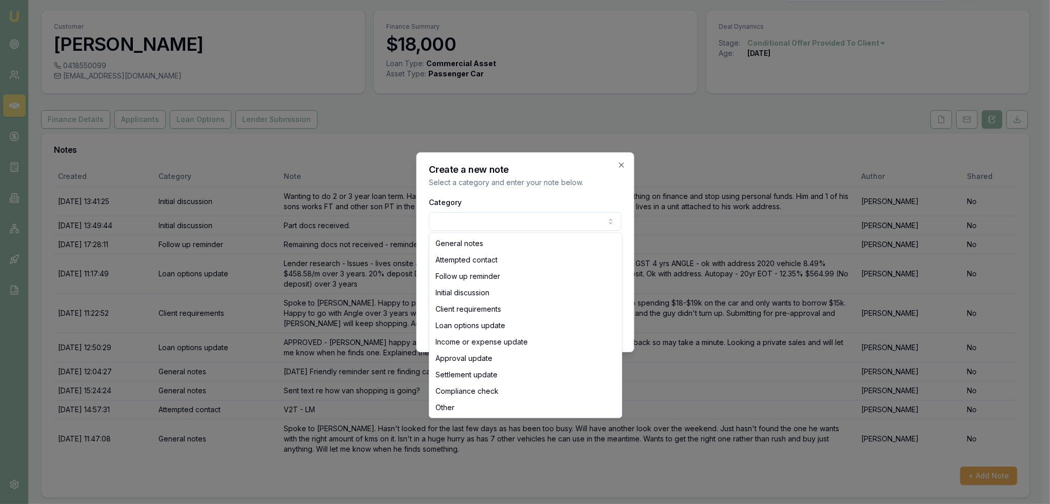
click at [472, 221] on body "Emu Broker Deals View D-9K92AJD7J5 Robyn Adams Toggle Menu Customer Marc Philli…" at bounding box center [521, 227] width 1042 height 504
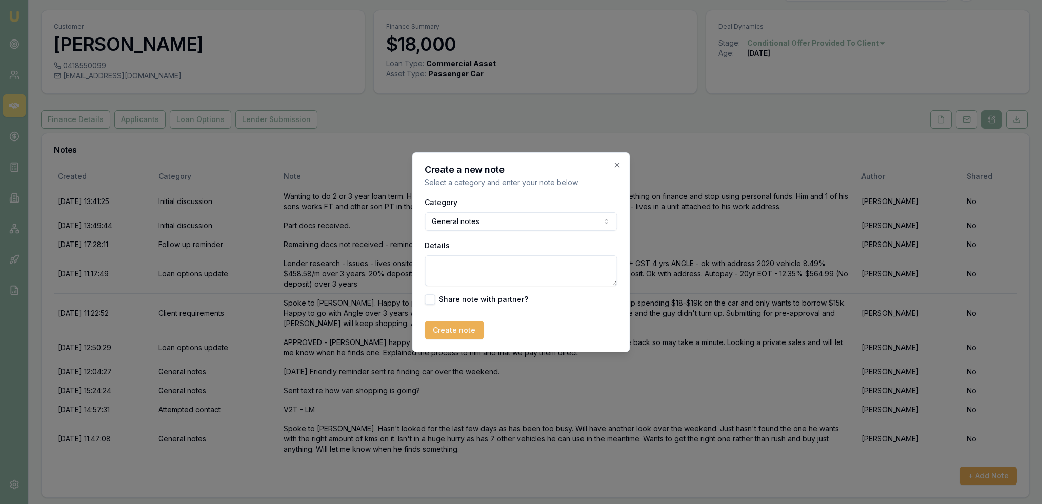
click at [462, 269] on textarea "Details" at bounding box center [521, 270] width 192 height 31
type textarea "V"
click at [462, 260] on textarea "May" at bounding box center [521, 270] width 192 height 31
type textarea "May be an AutoBuddy lead - VIC"
click at [460, 332] on button "Create note" at bounding box center [454, 330] width 59 height 18
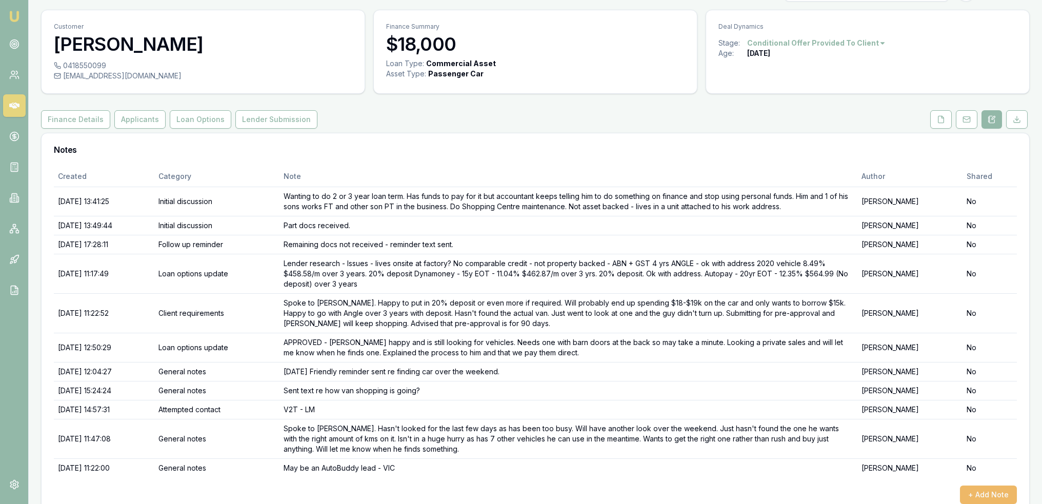
click at [987, 486] on button "+ Add Note" at bounding box center [988, 495] width 57 height 18
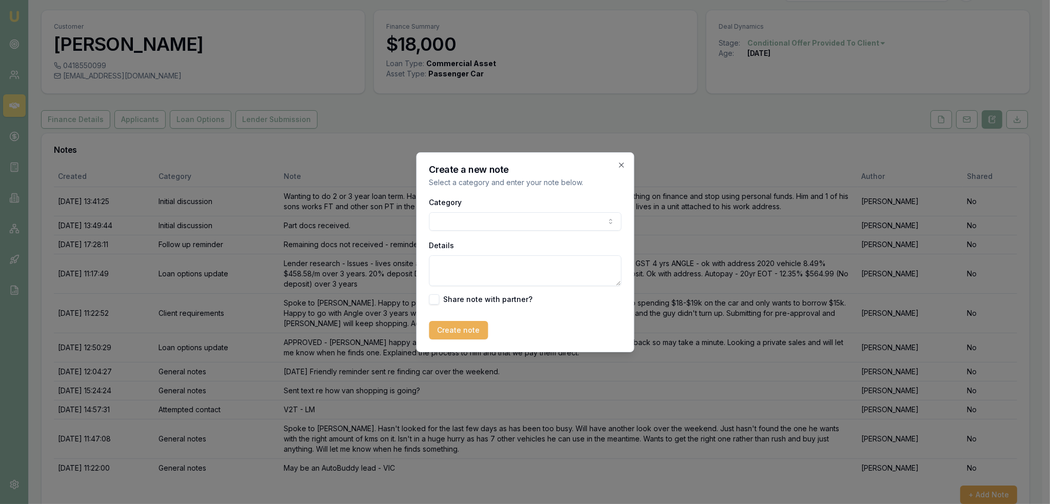
click at [531, 221] on body "Emu Broker Deals View D-9K92AJD7J5 Robyn Adams Toggle Menu Customer Marc Philli…" at bounding box center [521, 227] width 1042 height 504
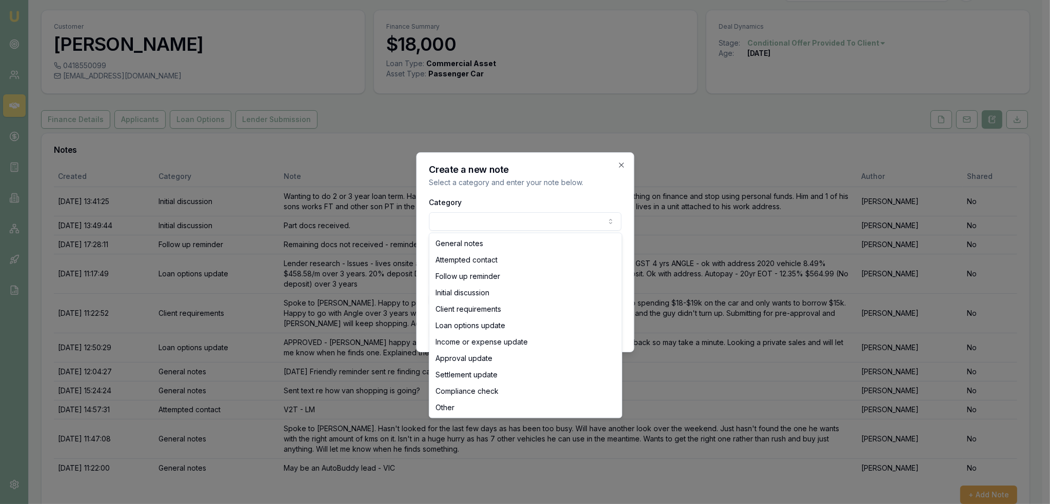
select select "ATTEMPTED_CONTACT"
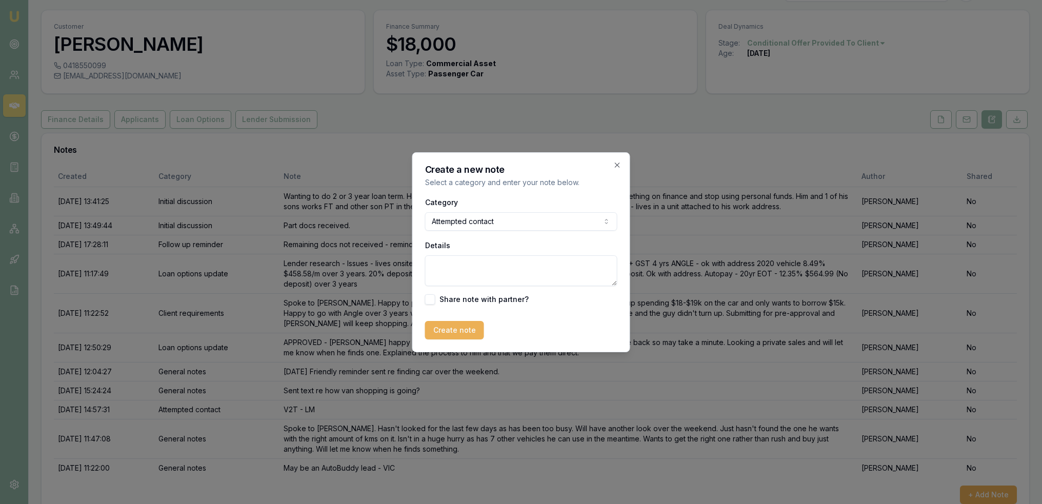
click at [492, 270] on textarea "Details" at bounding box center [521, 270] width 192 height 31
paste textarea "texted Marc - Hi Marc, just checking in to see how the van searching is going."
type textarea "texted Marc - Hi Marc, just checking in to see how the van searching is going? …"
click at [453, 329] on button "Create note" at bounding box center [454, 330] width 59 height 18
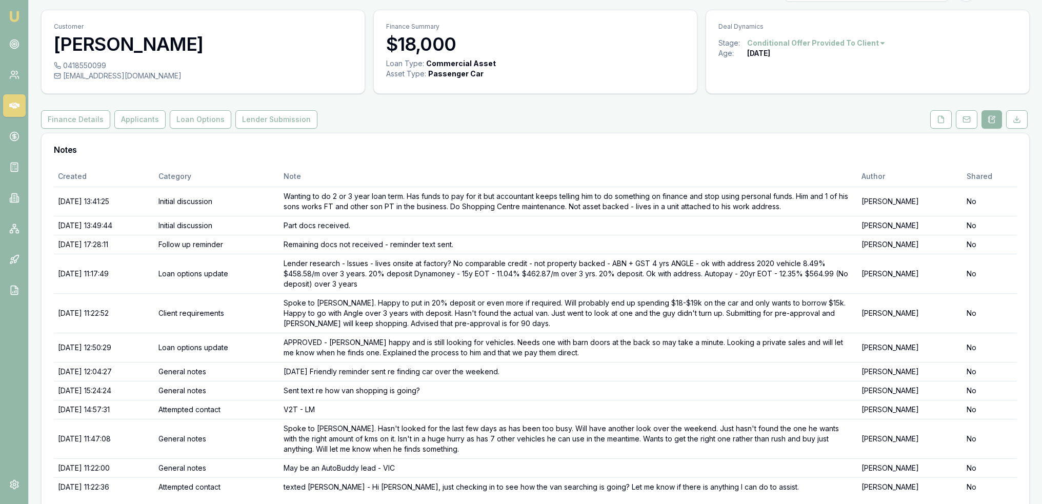
scroll to position [63, 0]
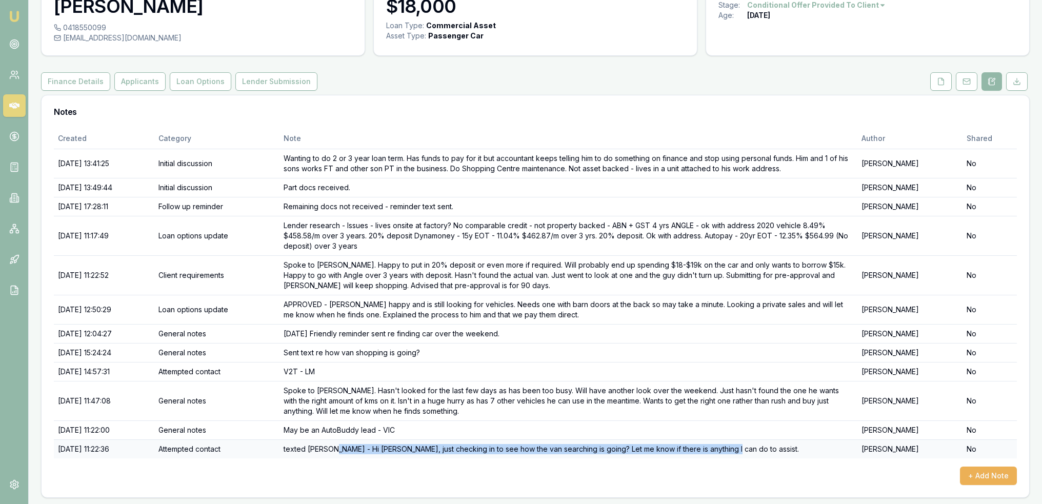
drag, startPoint x: 396, startPoint y: 443, endPoint x: 749, endPoint y: 449, distance: 353.4
click at [749, 449] on td "texted Marc - Hi Marc, just checking in to see how the van searching is going? …" at bounding box center [569, 449] width 578 height 19
copy td "Hi Marc, just checking in to see how the van searching is going? Let me know if…"
